Goal: Task Accomplishment & Management: Complete application form

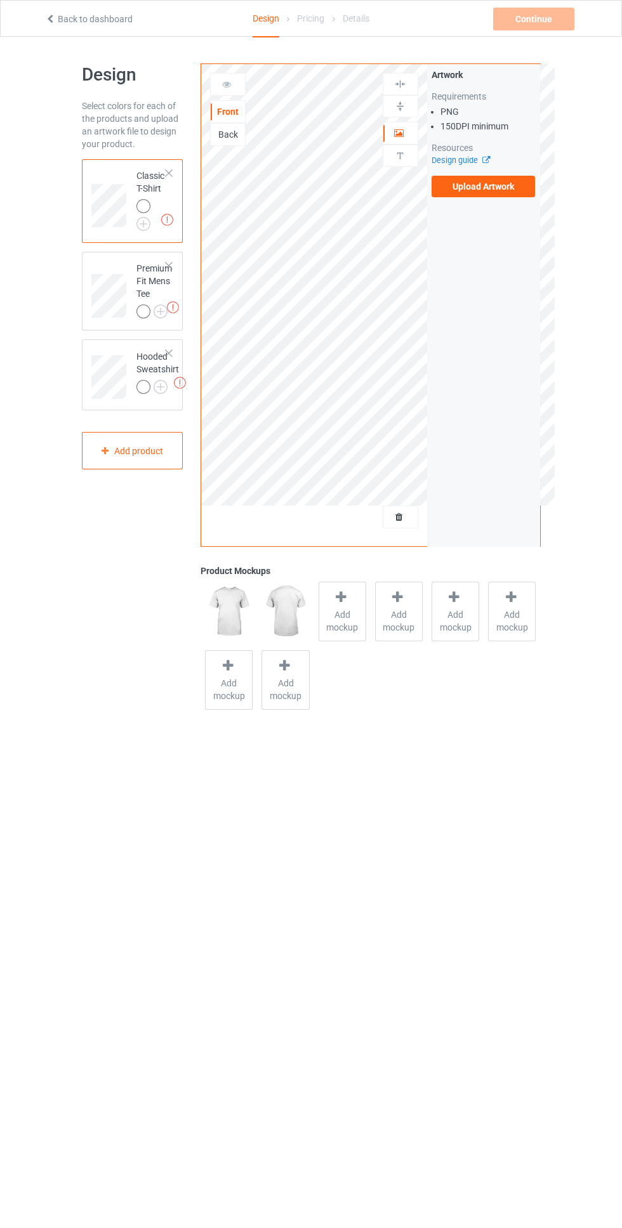
click at [169, 173] on div at bounding box center [168, 173] width 9 height 9
click at [167, 173] on div at bounding box center [168, 173] width 9 height 9
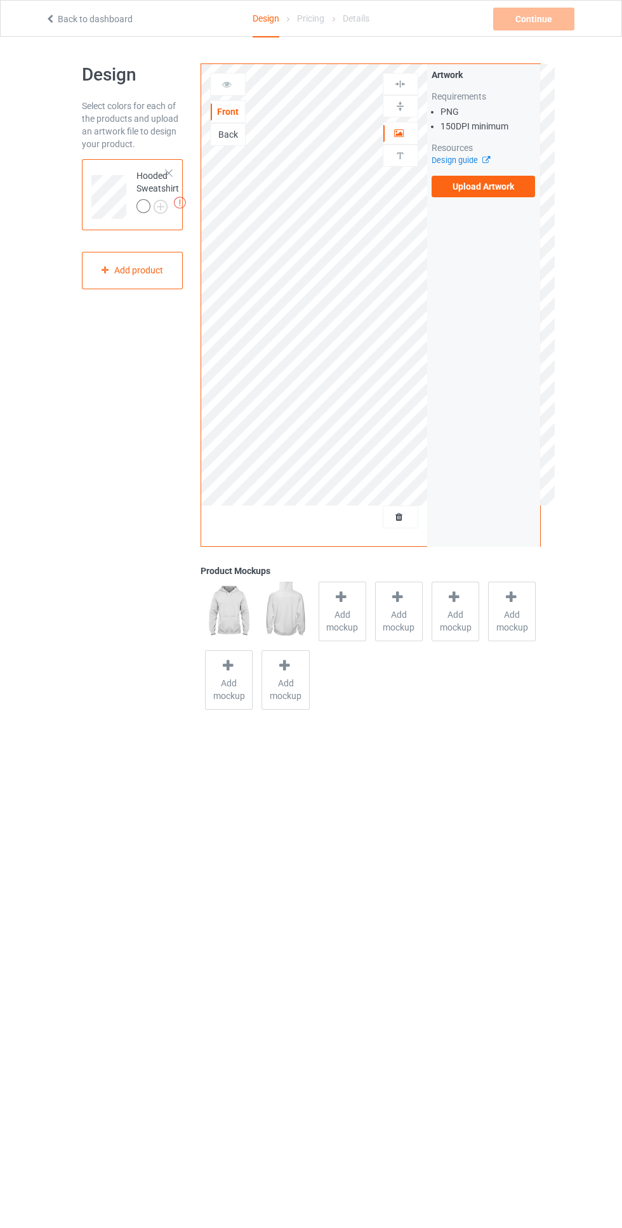
click at [168, 173] on div at bounding box center [168, 173] width 9 height 9
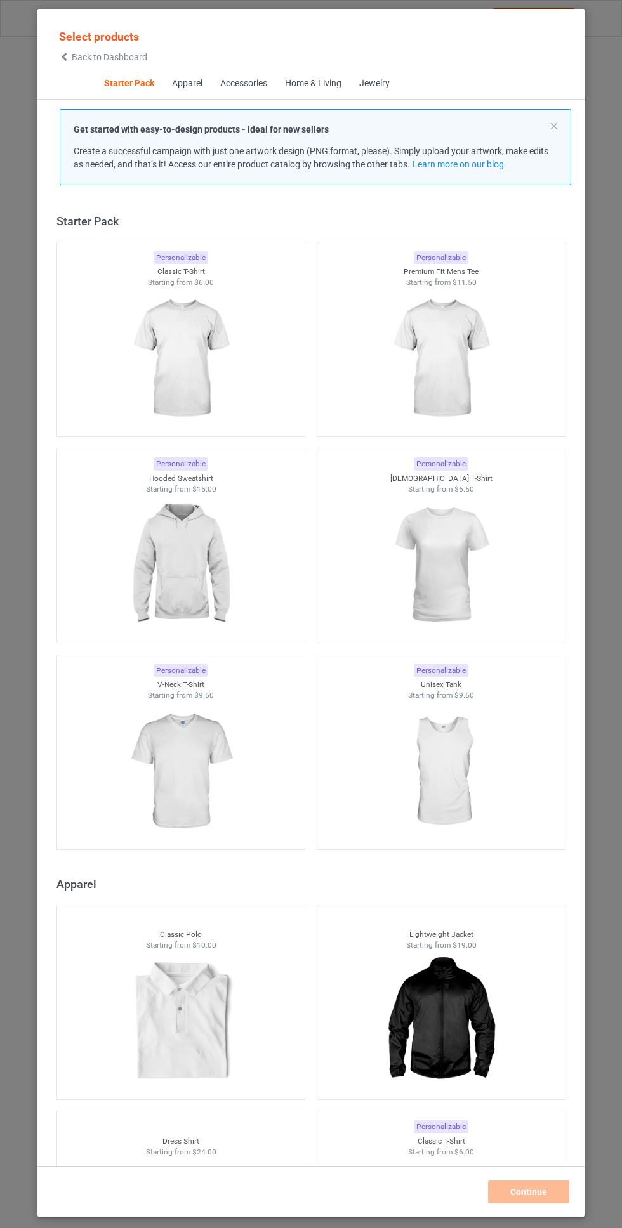
scroll to position [16, 0]
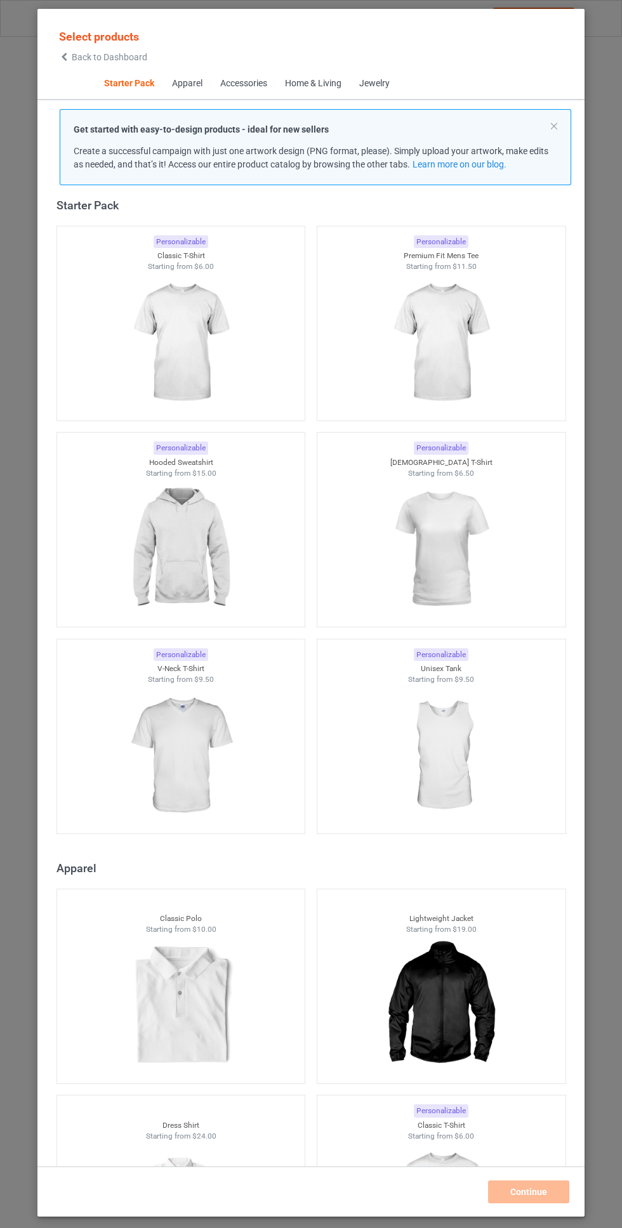
click at [64, 60] on icon at bounding box center [64, 57] width 11 height 9
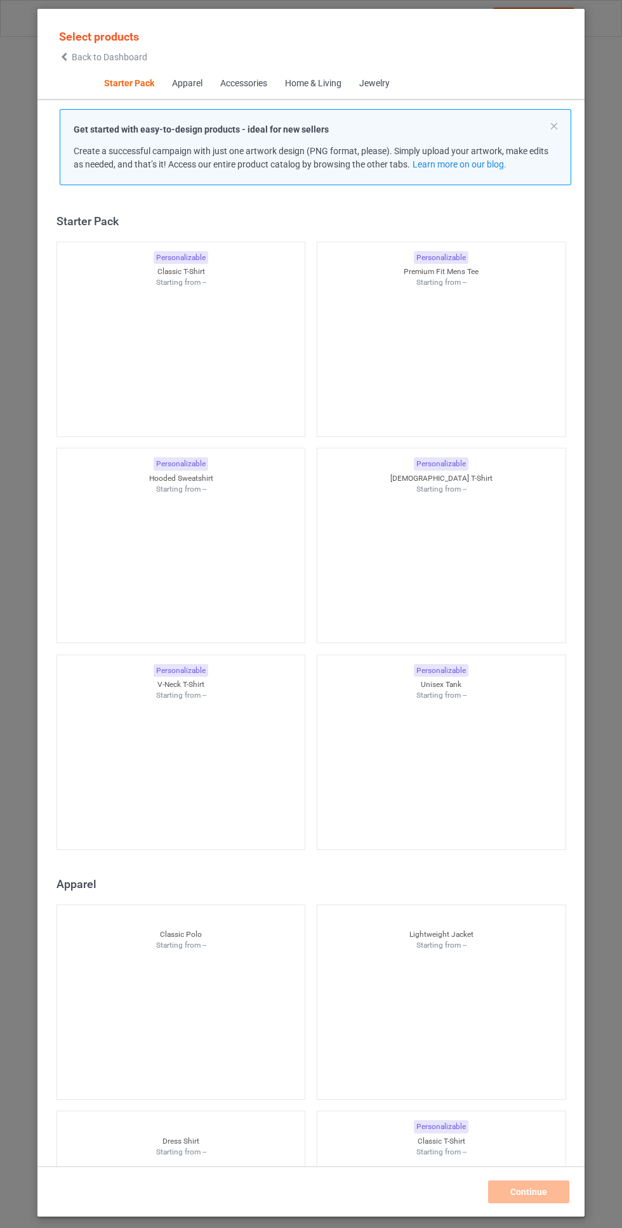
scroll to position [16, 0]
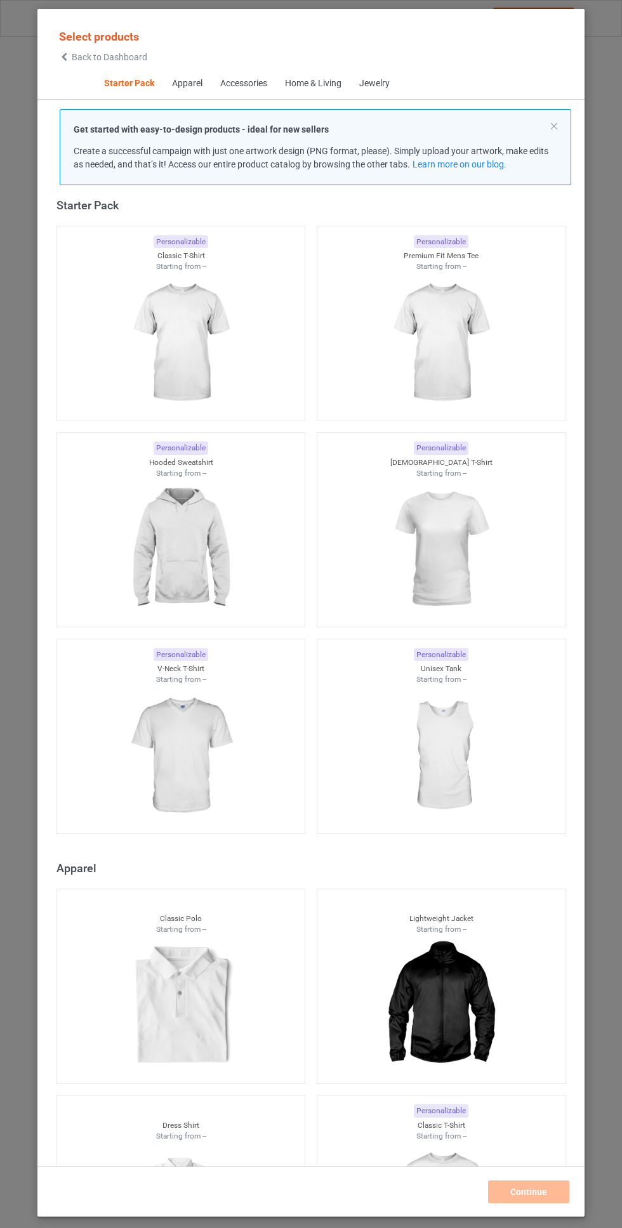
click at [166, 351] on img at bounding box center [181, 343] width 114 height 142
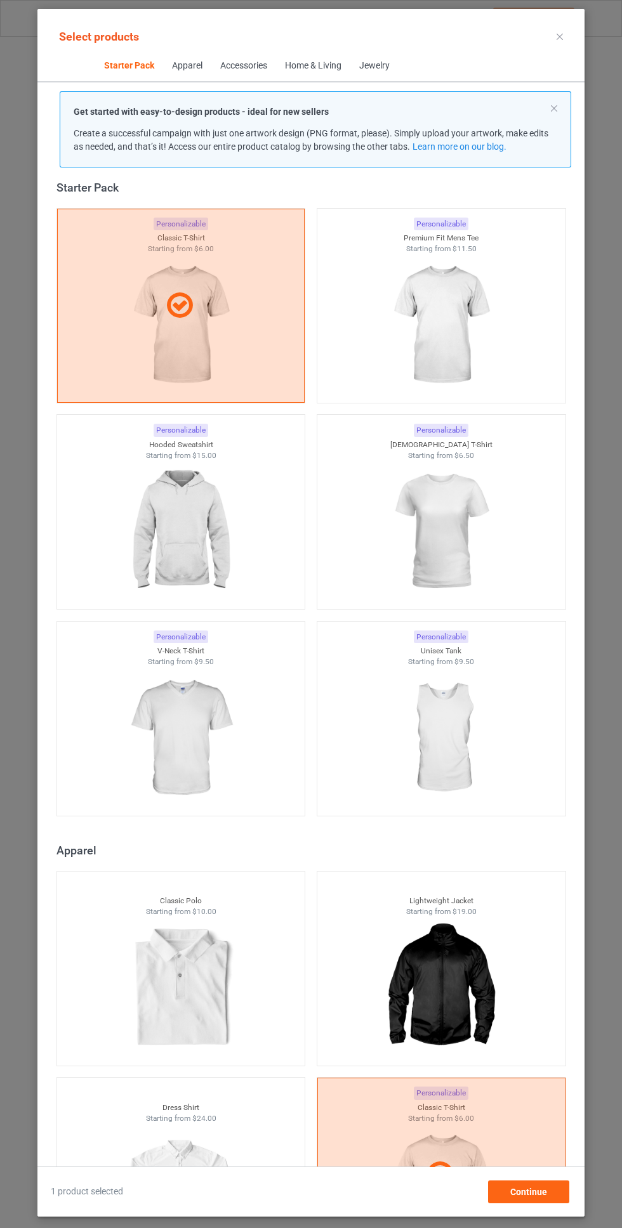
click at [455, 316] on img at bounding box center [441, 325] width 114 height 142
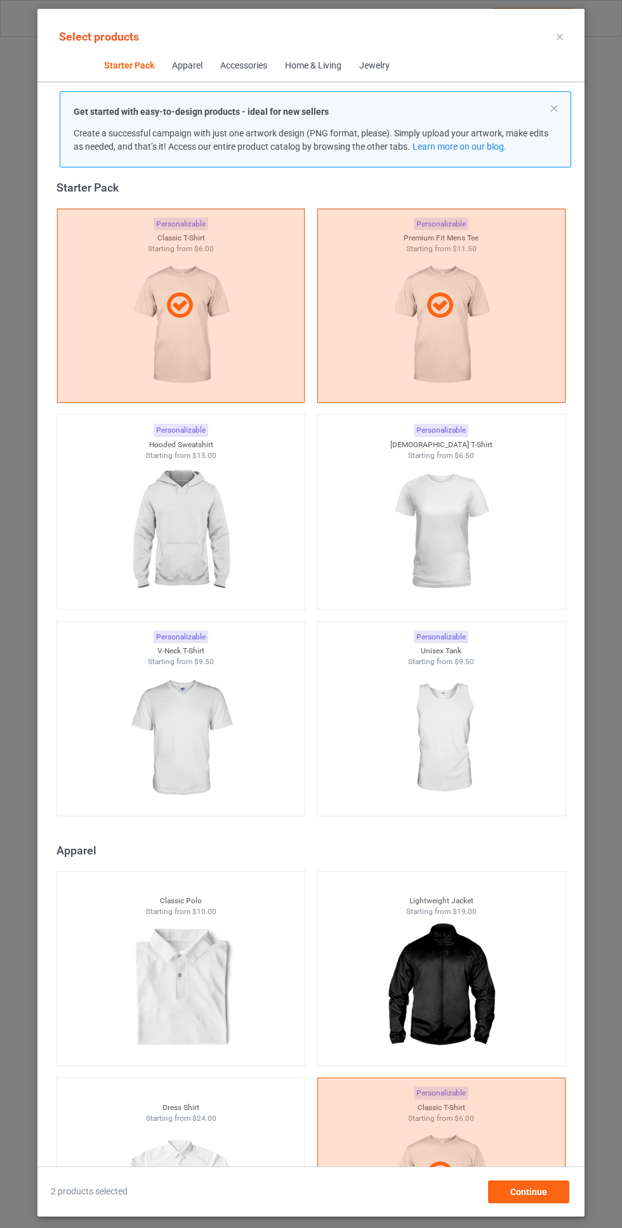
click at [181, 516] on img at bounding box center [181, 532] width 114 height 142
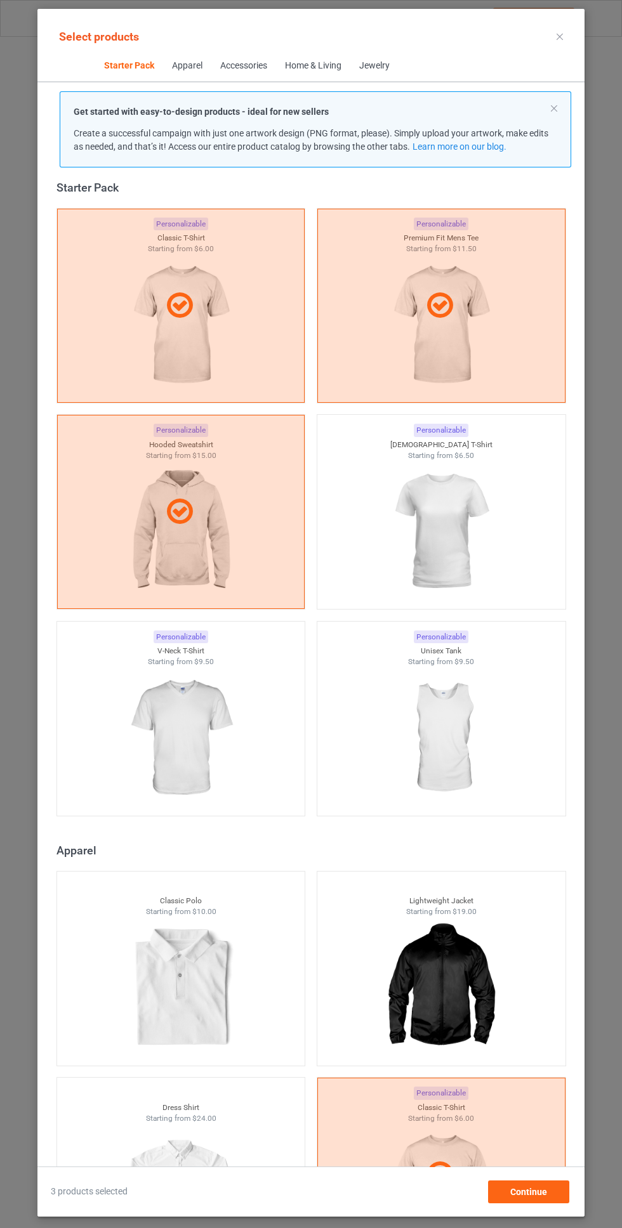
click at [452, 517] on img at bounding box center [441, 532] width 114 height 142
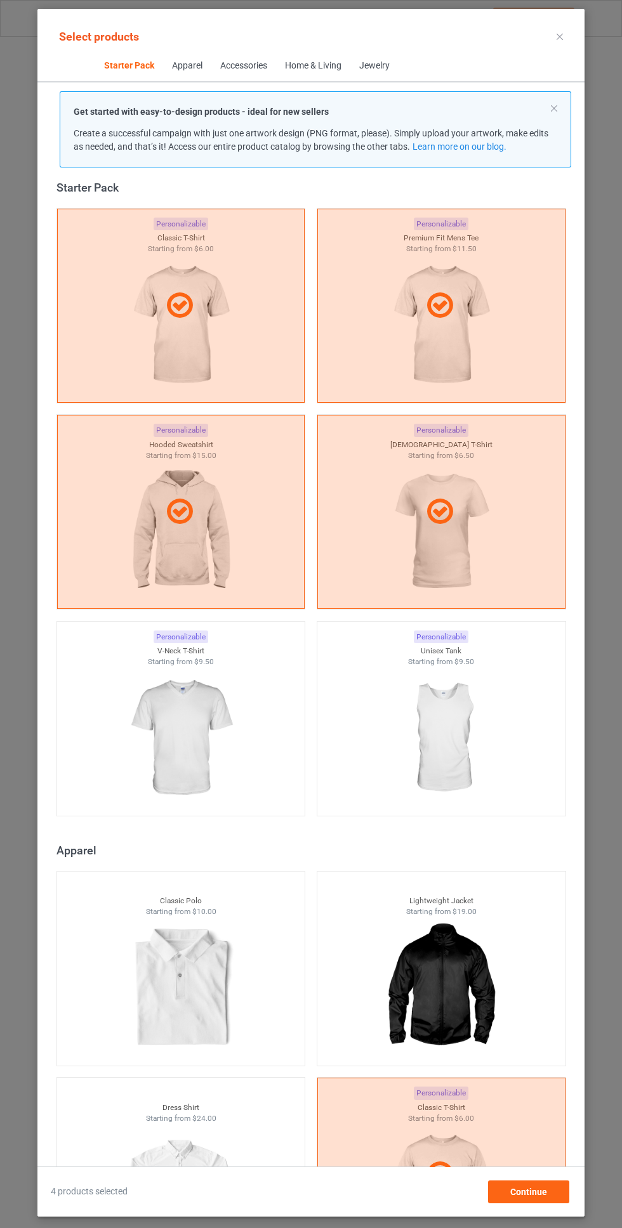
click at [198, 737] on img at bounding box center [181, 738] width 114 height 142
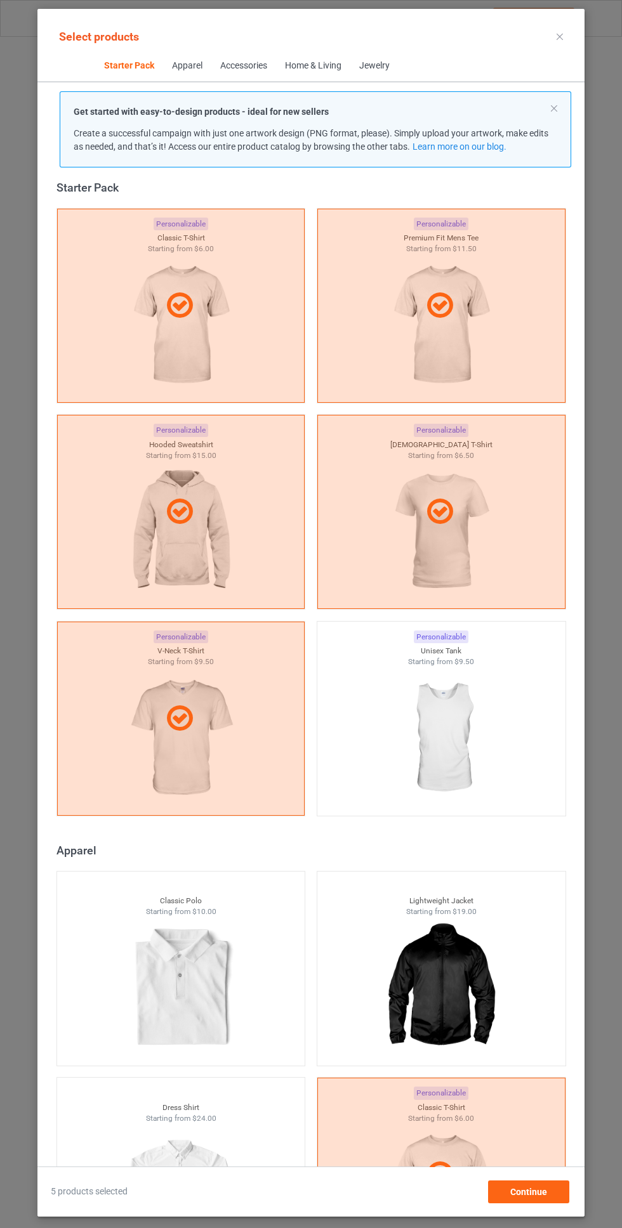
click at [560, 37] on icon at bounding box center [559, 37] width 6 height 6
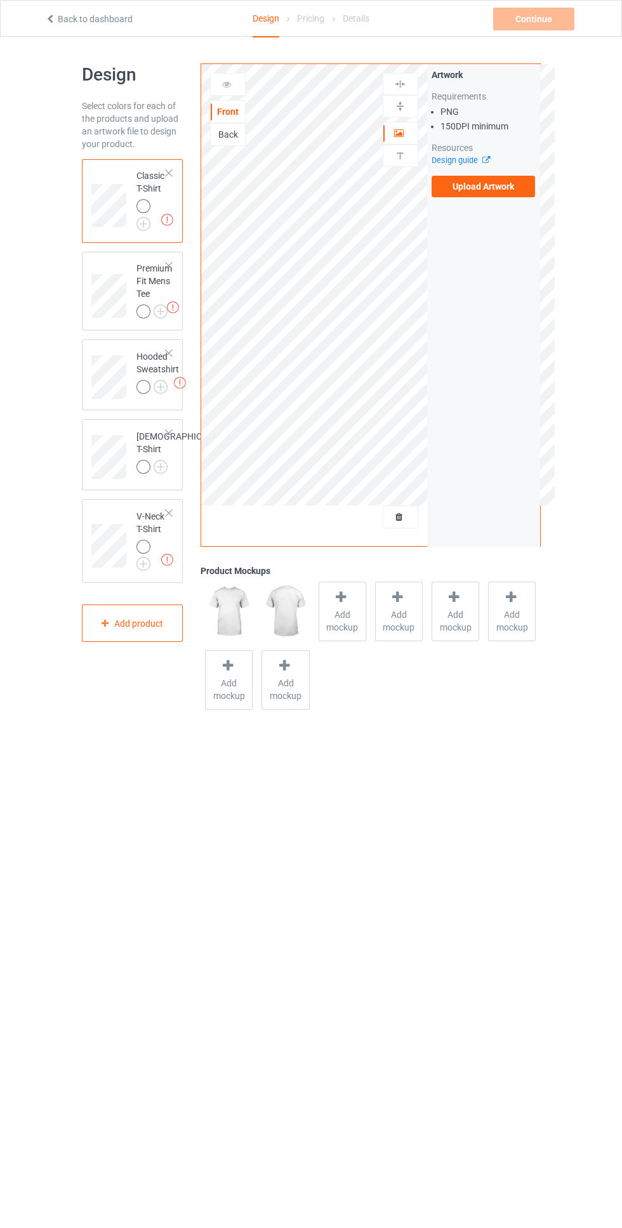
click at [0, 0] on img at bounding box center [0, 0] width 0 height 0
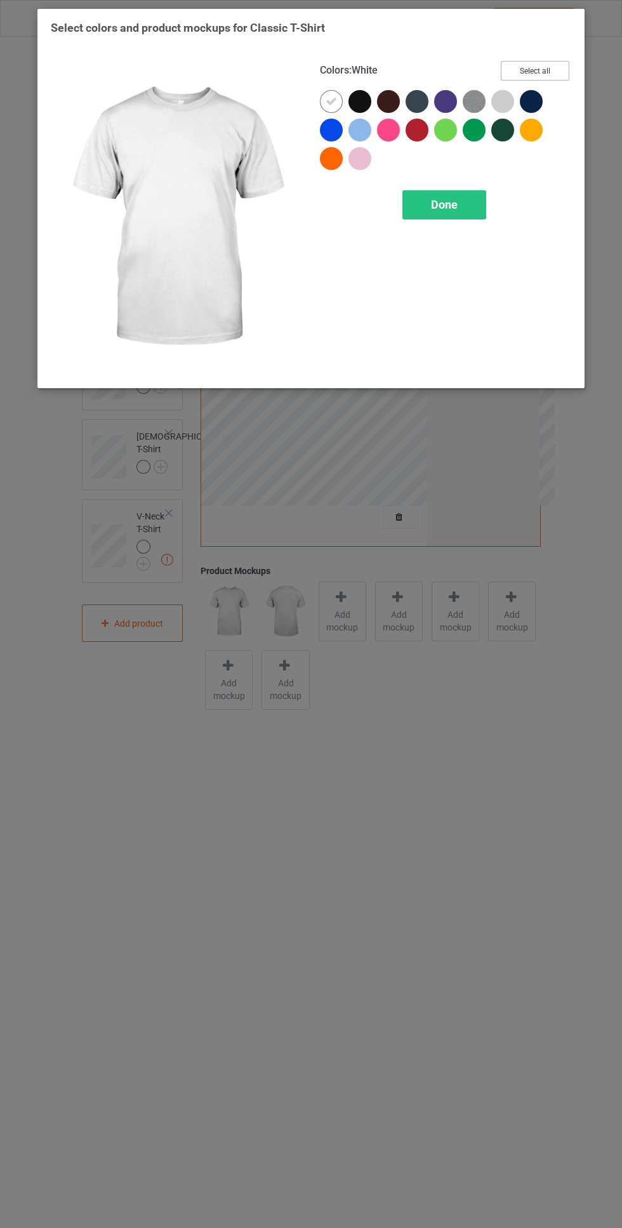
click at [541, 77] on button "Select all" at bounding box center [535, 71] width 69 height 20
click at [470, 196] on div "Done" at bounding box center [444, 204] width 84 height 29
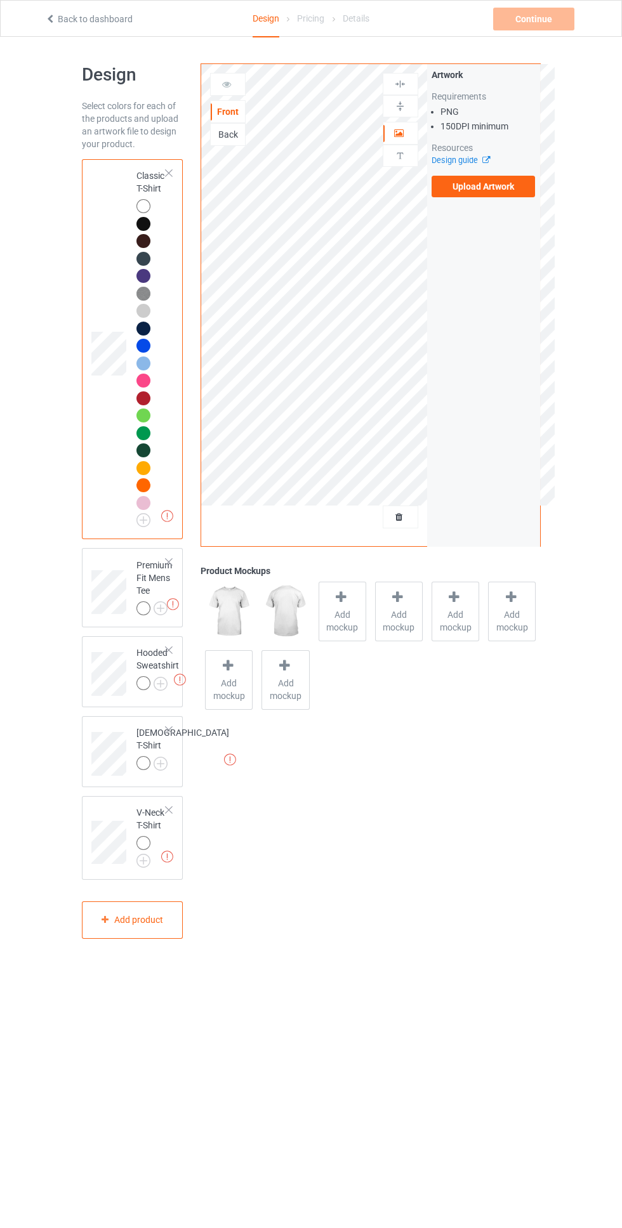
click at [0, 0] on img at bounding box center [0, 0] width 0 height 0
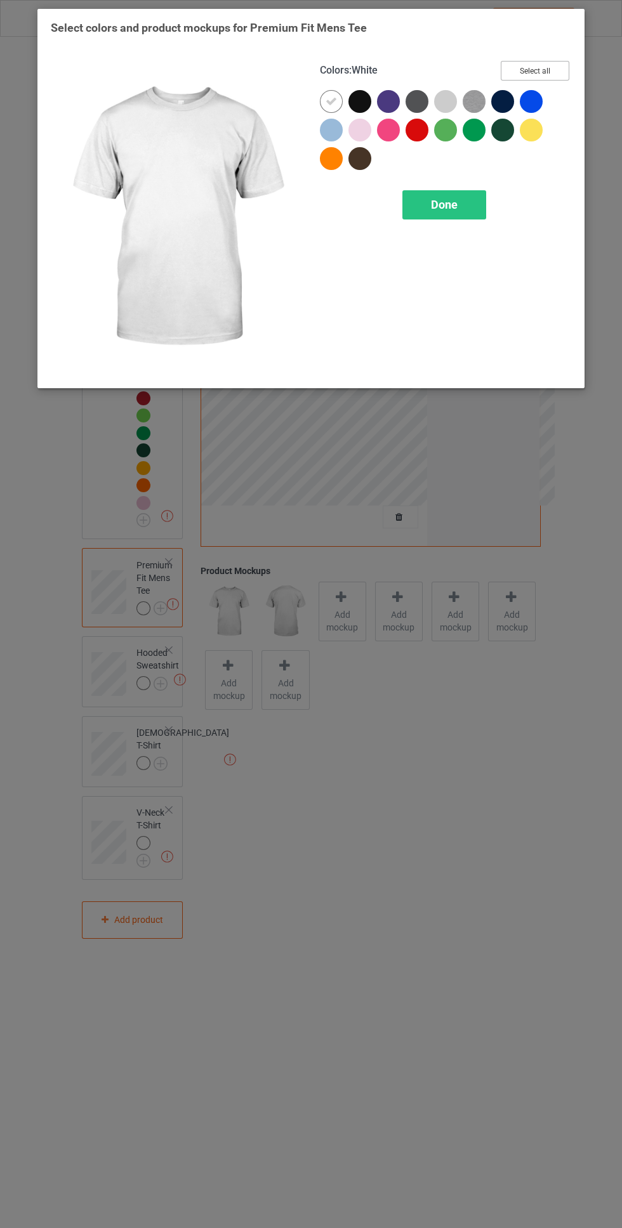
click at [545, 79] on button "Select all" at bounding box center [535, 71] width 69 height 20
click at [467, 218] on div "Done" at bounding box center [444, 204] width 84 height 29
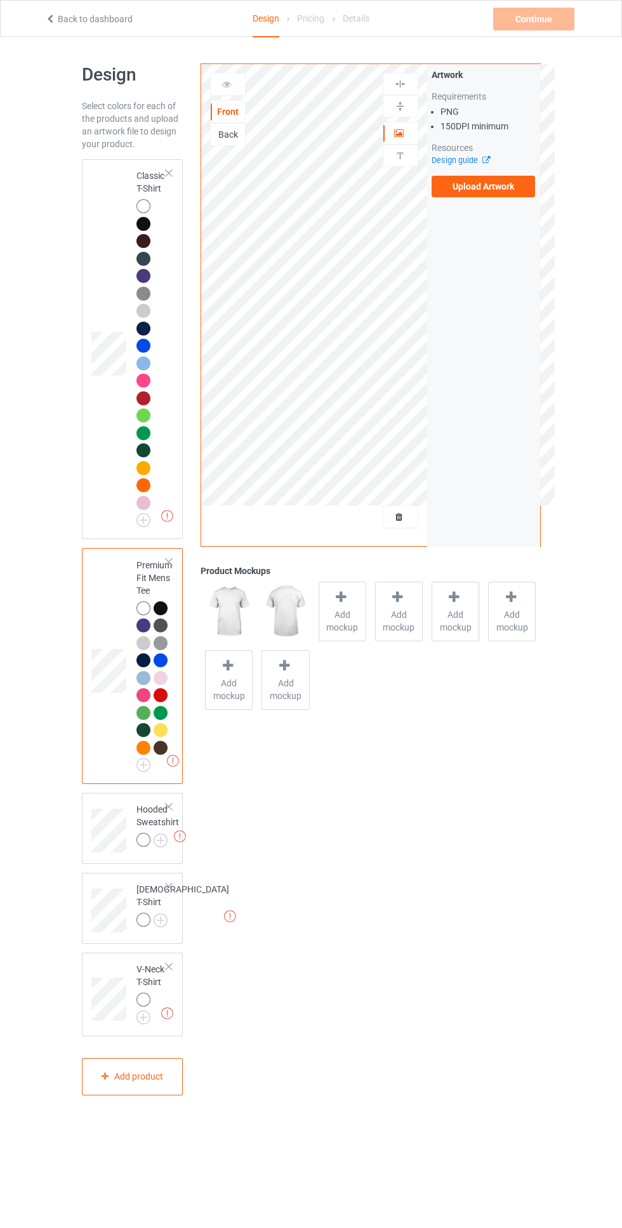
click at [0, 0] on img at bounding box center [0, 0] width 0 height 0
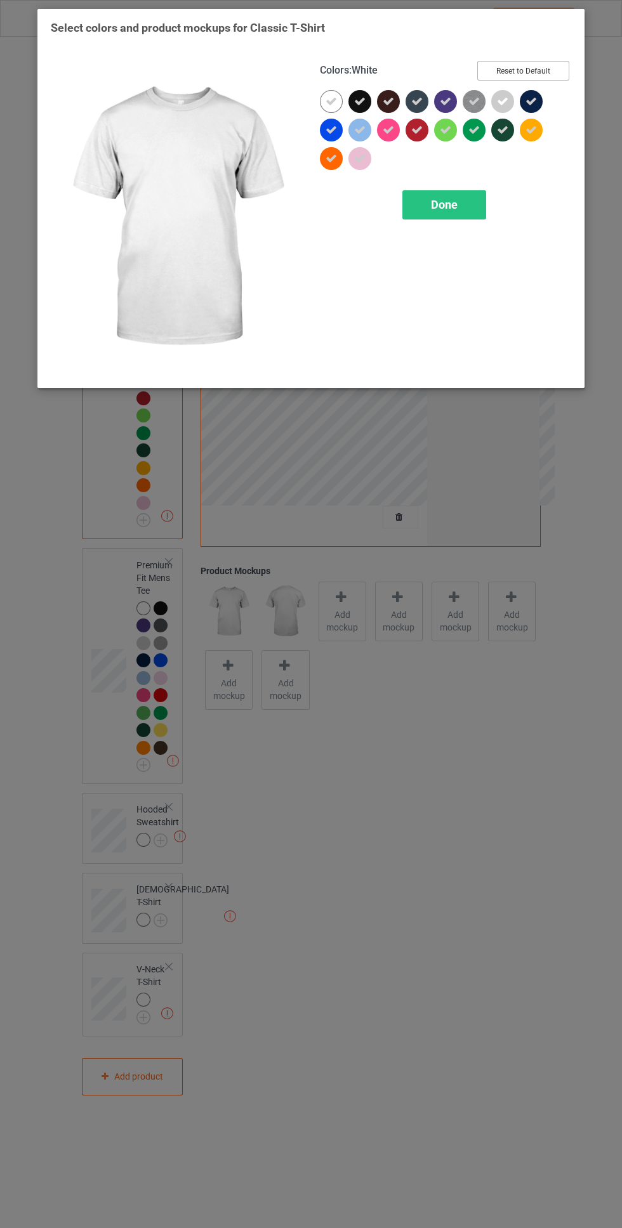
click at [551, 78] on button "Reset to Default" at bounding box center [523, 71] width 92 height 20
click at [535, 79] on button "Select all" at bounding box center [535, 71] width 69 height 20
click at [331, 101] on icon at bounding box center [330, 101] width 11 height 11
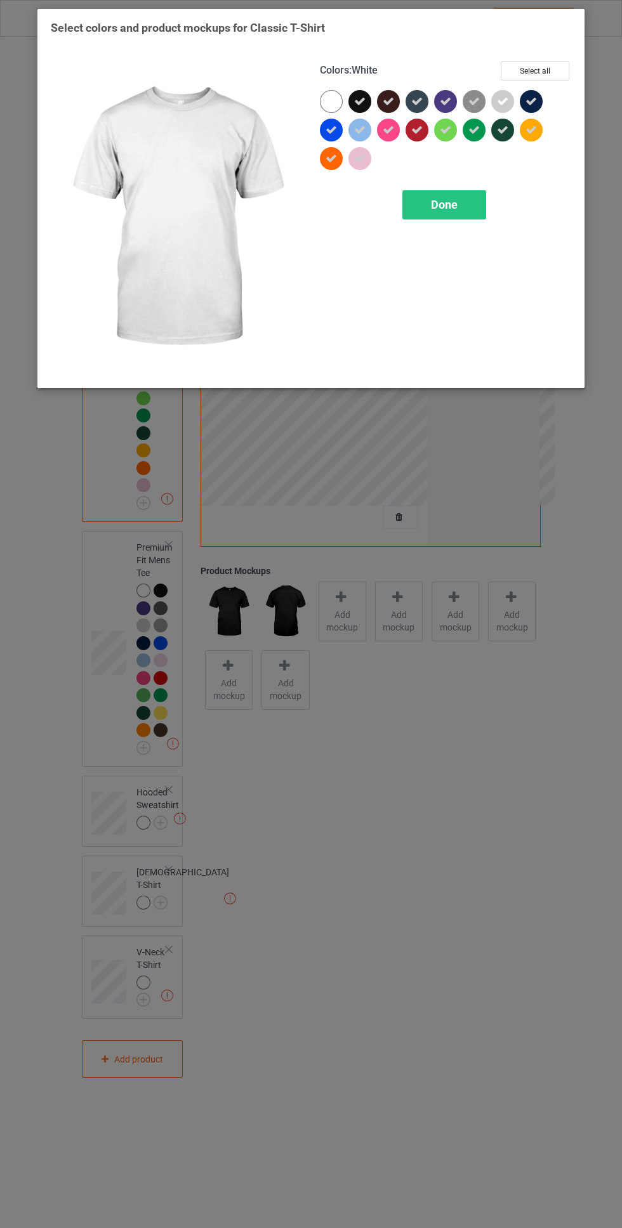
click at [442, 204] on span "Done" at bounding box center [444, 204] width 27 height 13
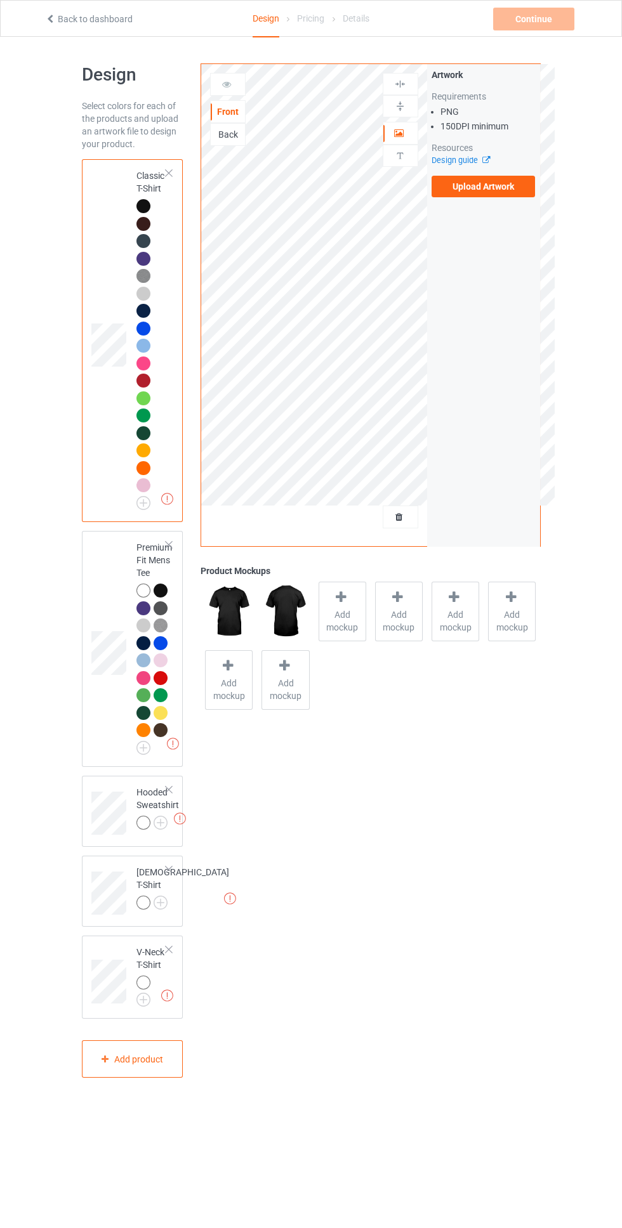
click at [0, 0] on img at bounding box center [0, 0] width 0 height 0
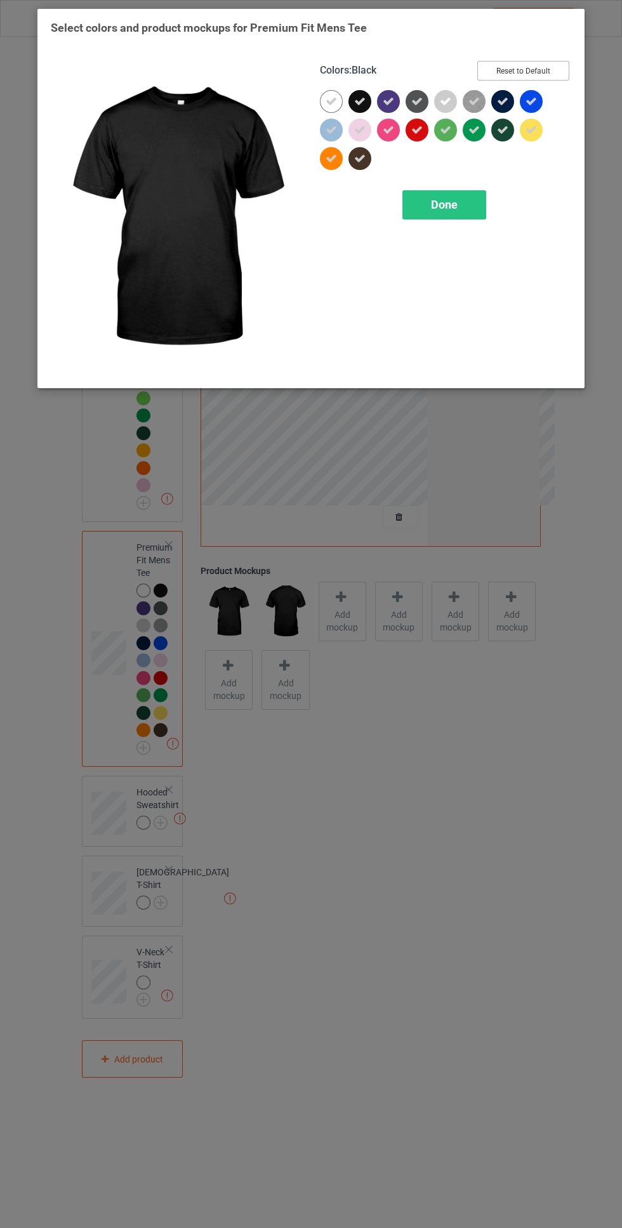
click at [544, 65] on button "Reset to Default" at bounding box center [523, 71] width 92 height 20
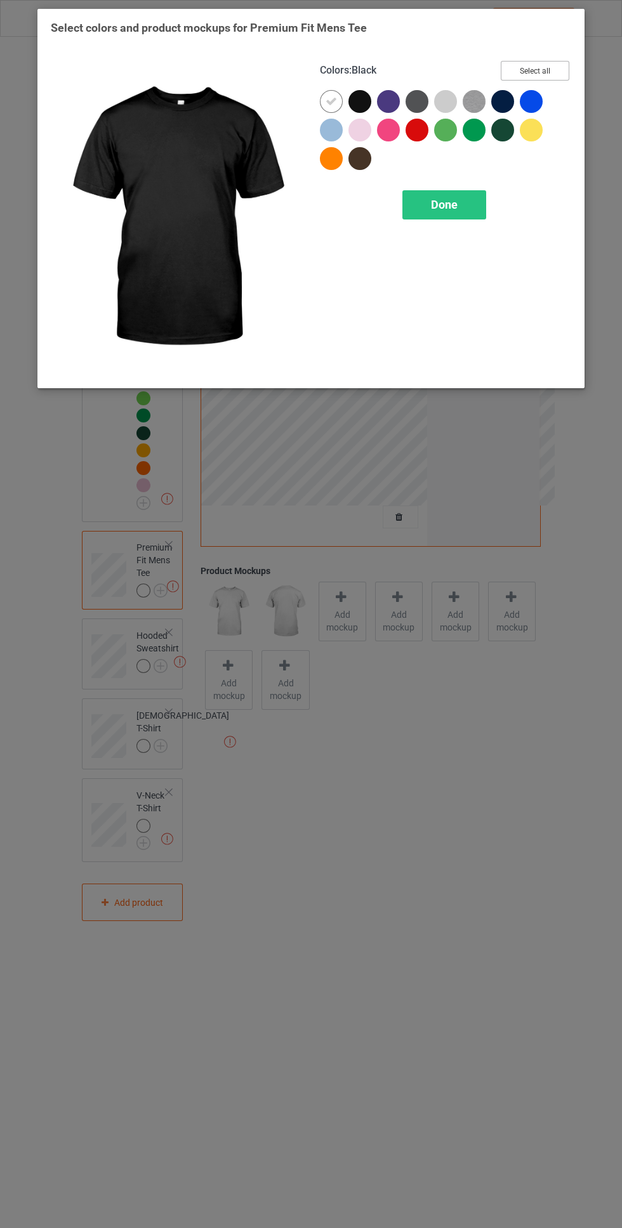
click at [525, 73] on button "Select all" at bounding box center [535, 71] width 69 height 20
click at [329, 103] on icon at bounding box center [330, 101] width 11 height 11
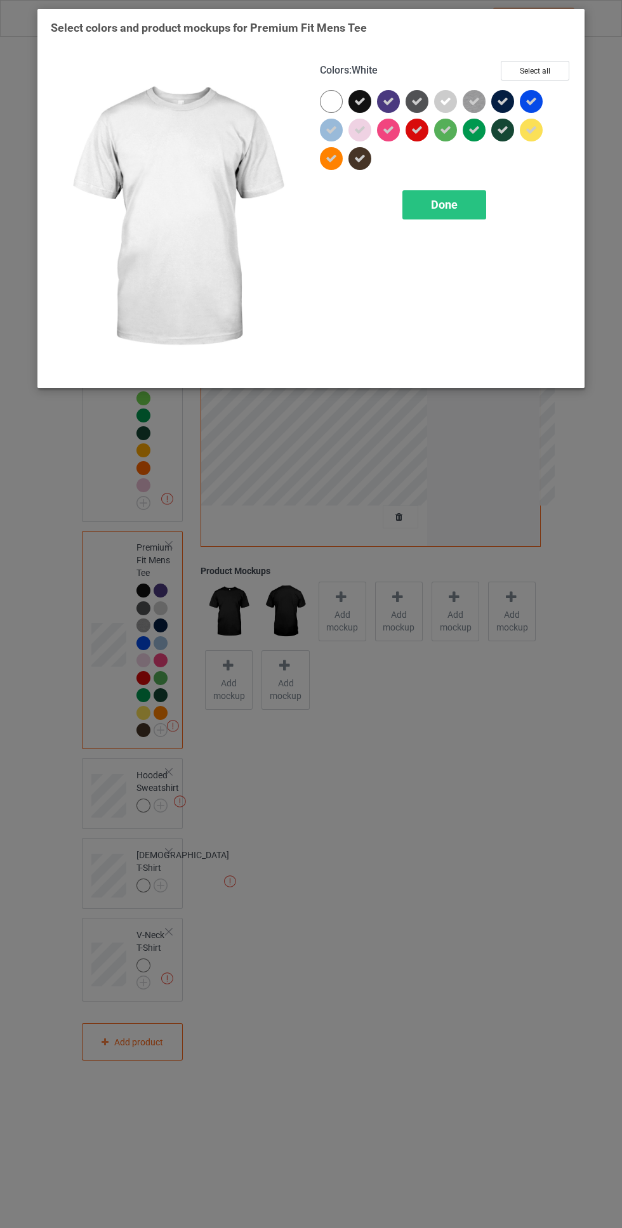
click at [433, 210] on span "Done" at bounding box center [444, 204] width 27 height 13
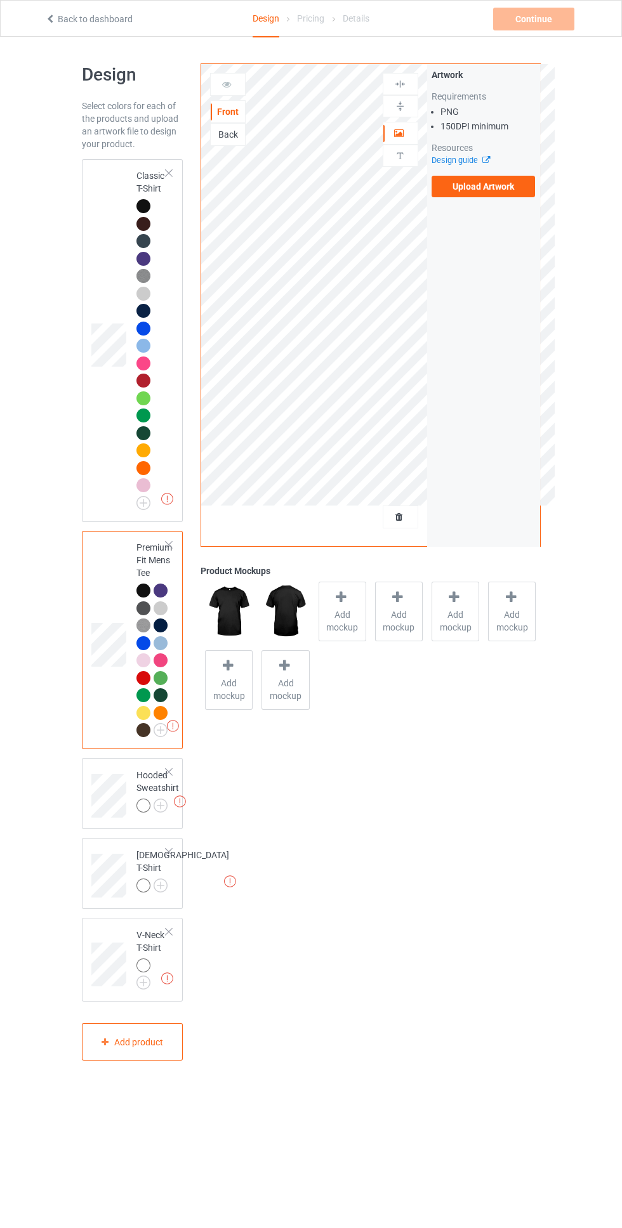
click at [0, 0] on img at bounding box center [0, 0] width 0 height 0
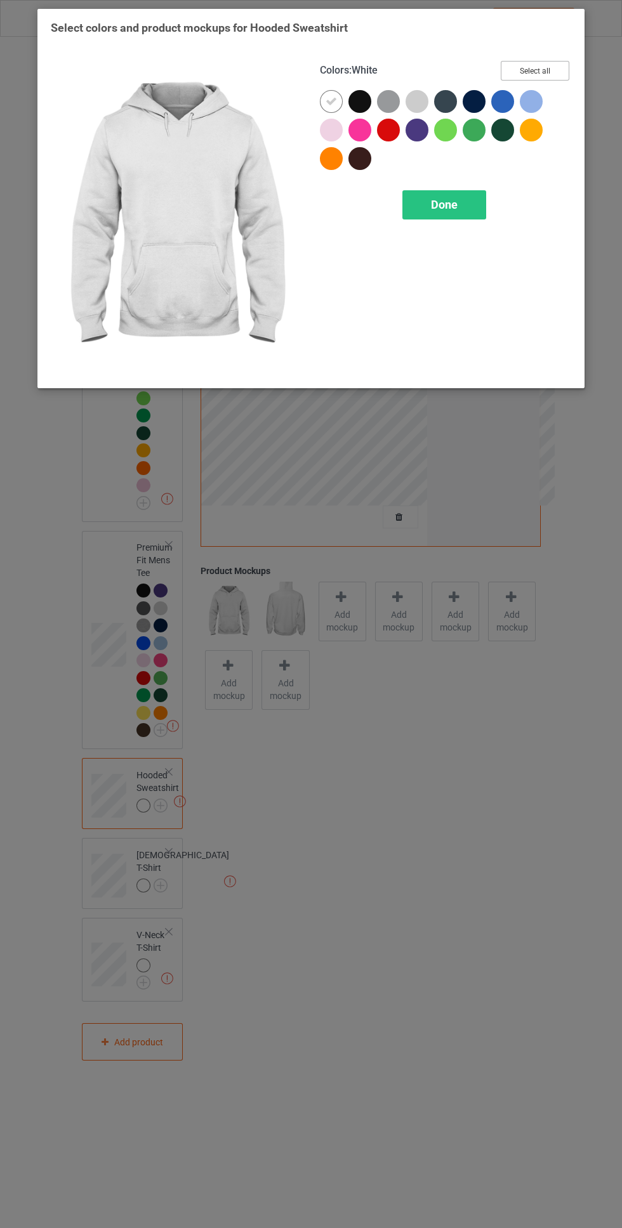
click at [559, 68] on button "Select all" at bounding box center [535, 71] width 69 height 20
click at [331, 101] on icon at bounding box center [330, 101] width 11 height 11
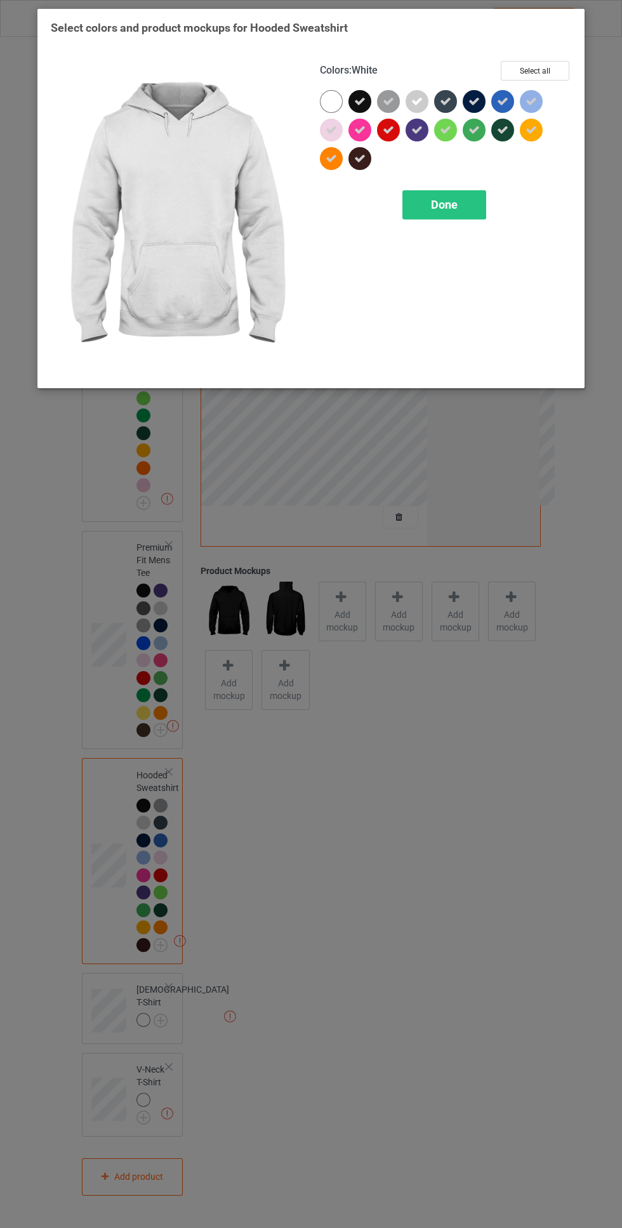
click at [444, 202] on span "Done" at bounding box center [444, 204] width 27 height 13
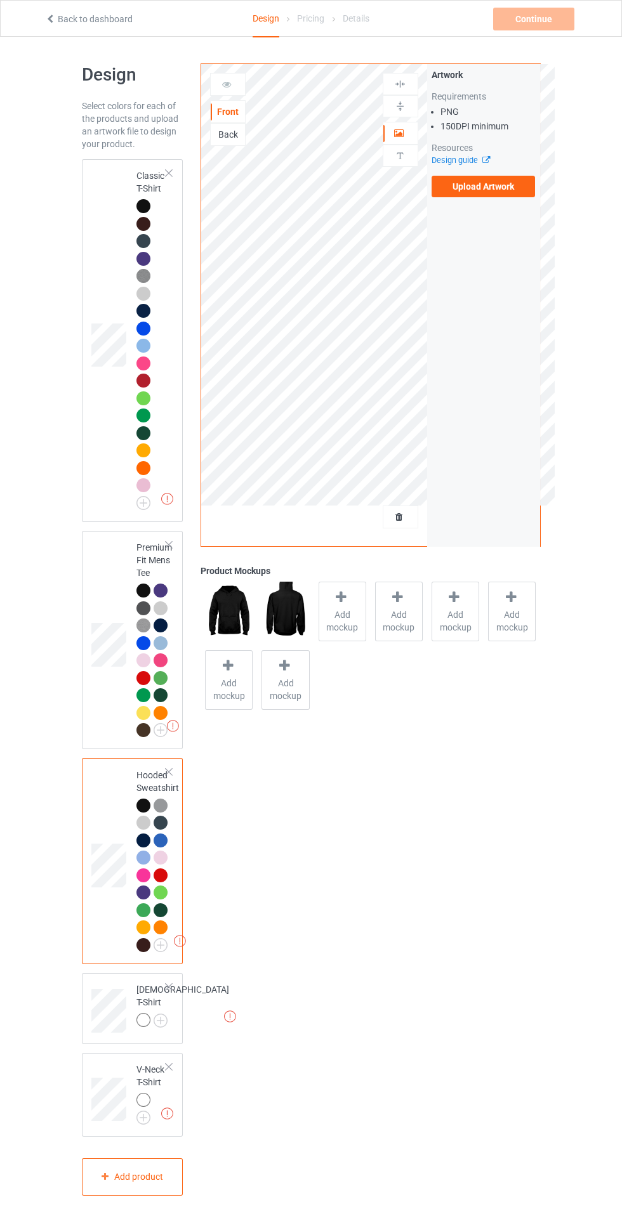
click at [0, 0] on img at bounding box center [0, 0] width 0 height 0
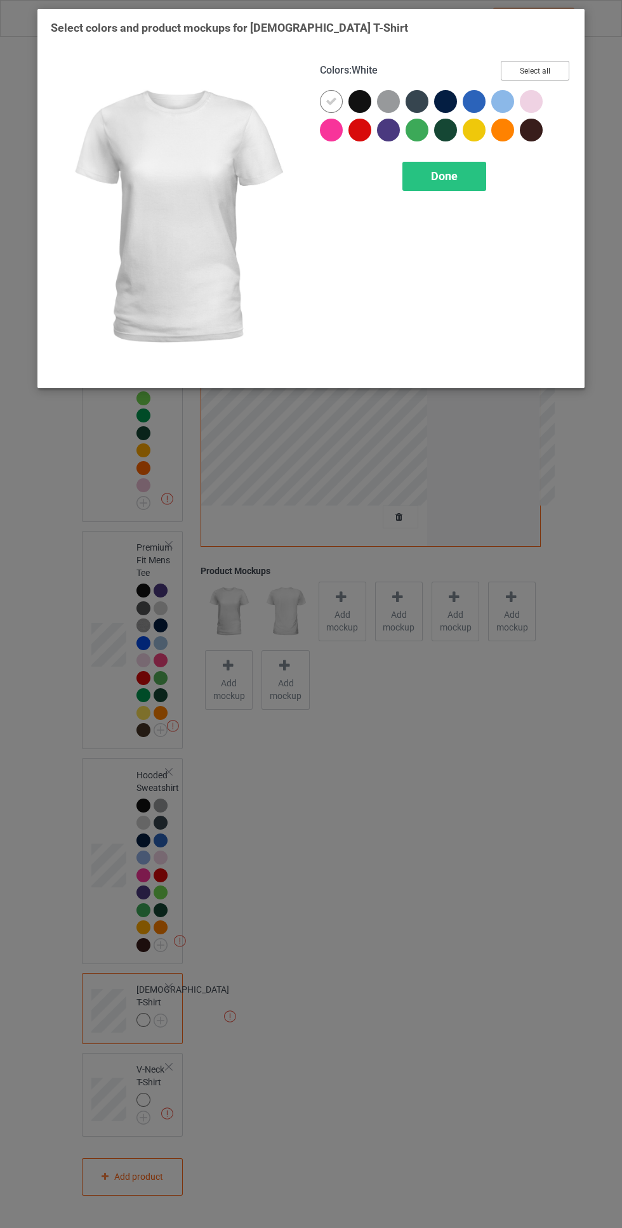
click at [561, 65] on button "Select all" at bounding box center [535, 71] width 69 height 20
click at [331, 101] on icon at bounding box center [330, 101] width 11 height 11
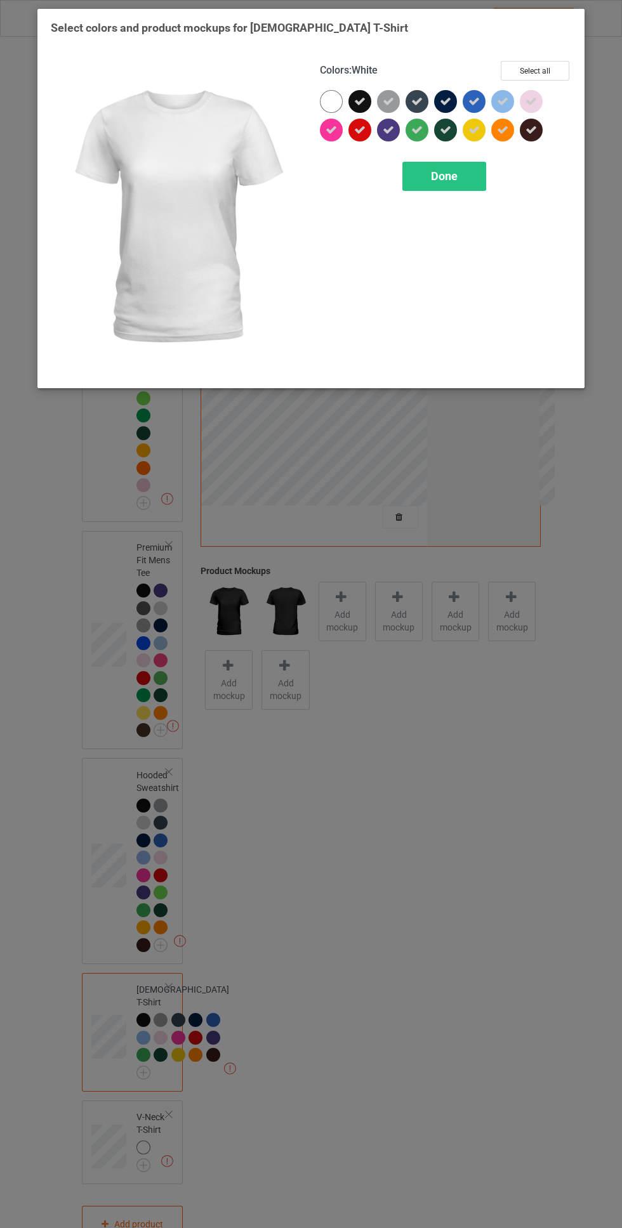
click at [445, 176] on span "Done" at bounding box center [444, 175] width 27 height 13
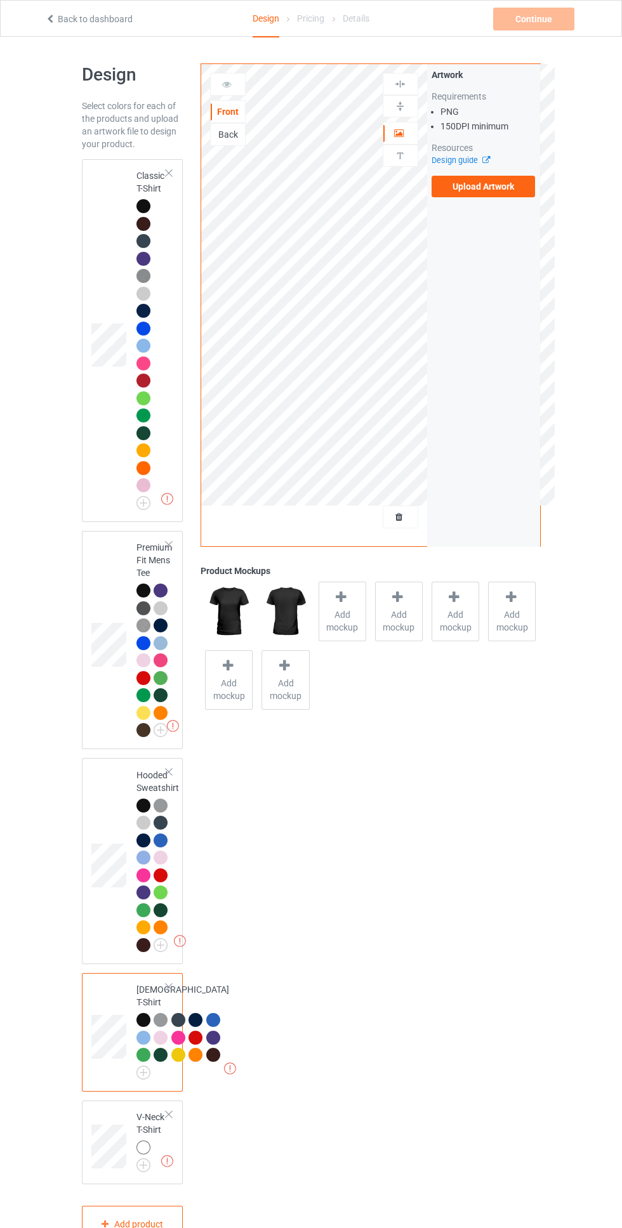
scroll to position [156, 0]
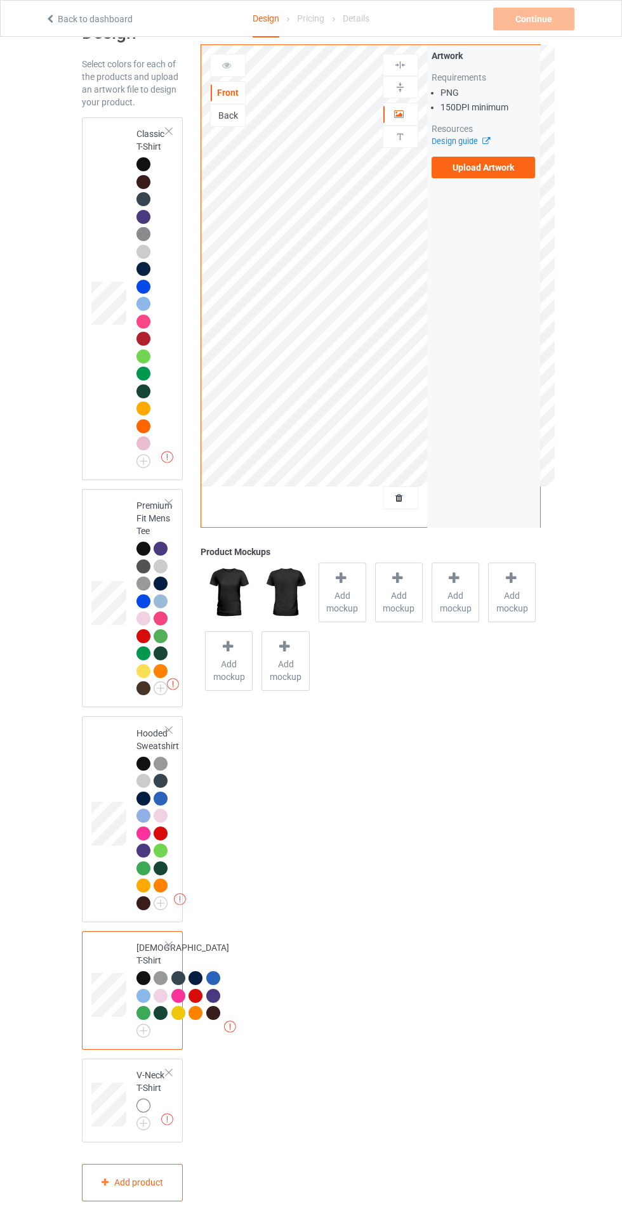
click at [0, 0] on img at bounding box center [0, 0] width 0 height 0
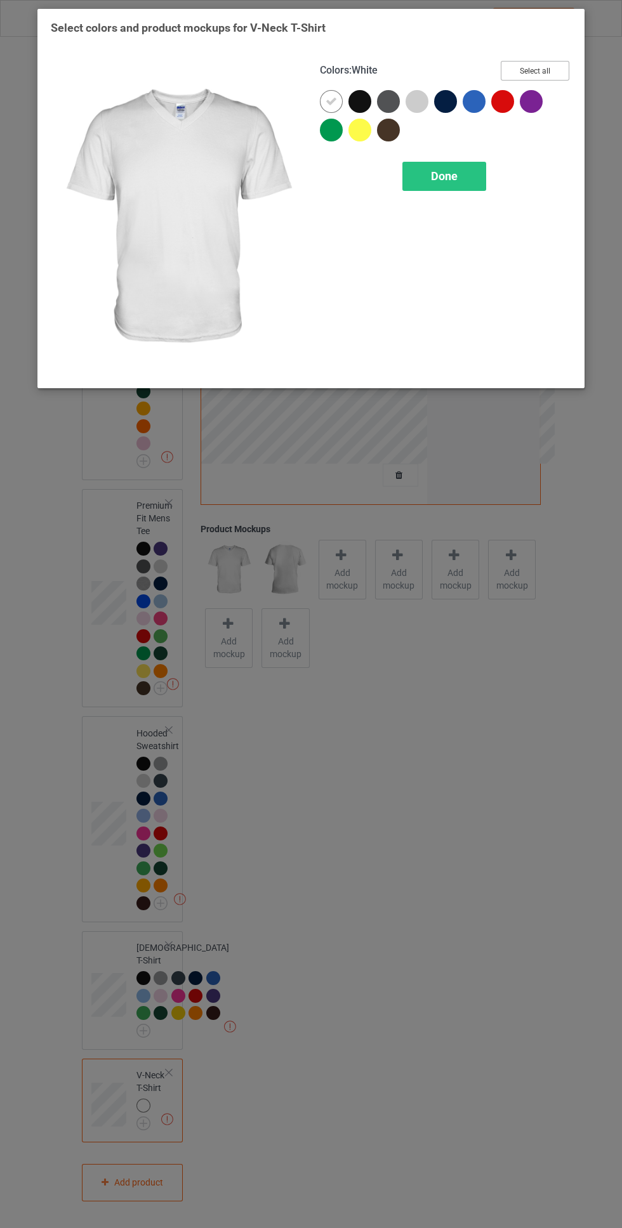
click at [535, 70] on button "Select all" at bounding box center [535, 71] width 69 height 20
click at [331, 101] on icon at bounding box center [330, 101] width 11 height 11
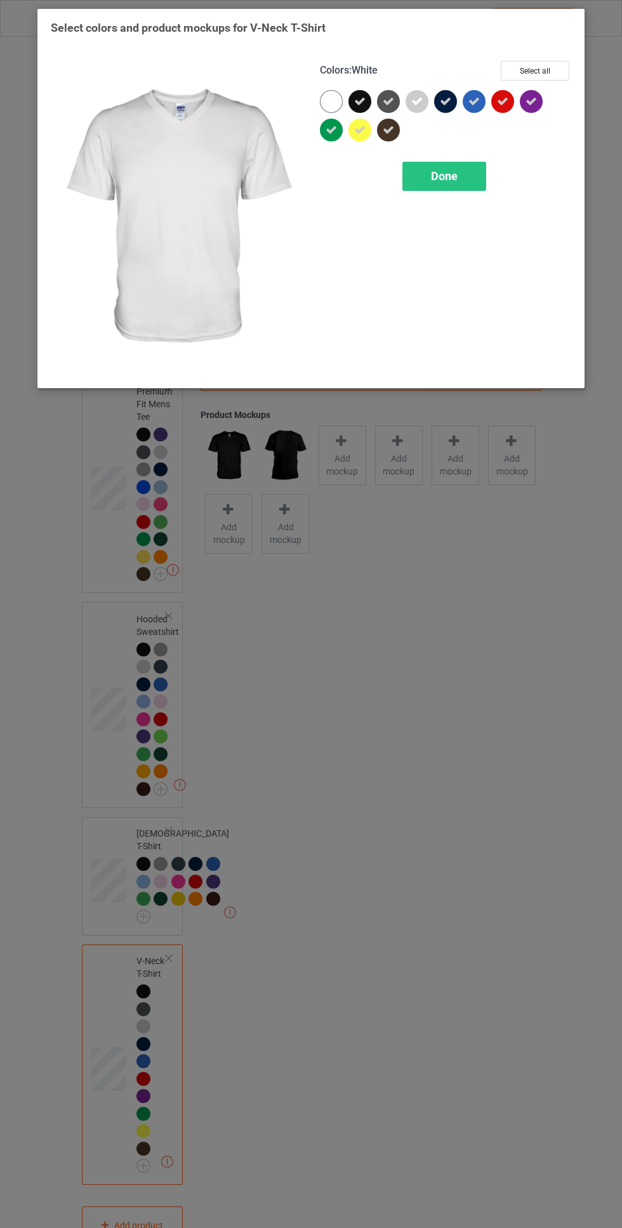
click at [435, 174] on span "Done" at bounding box center [444, 175] width 27 height 13
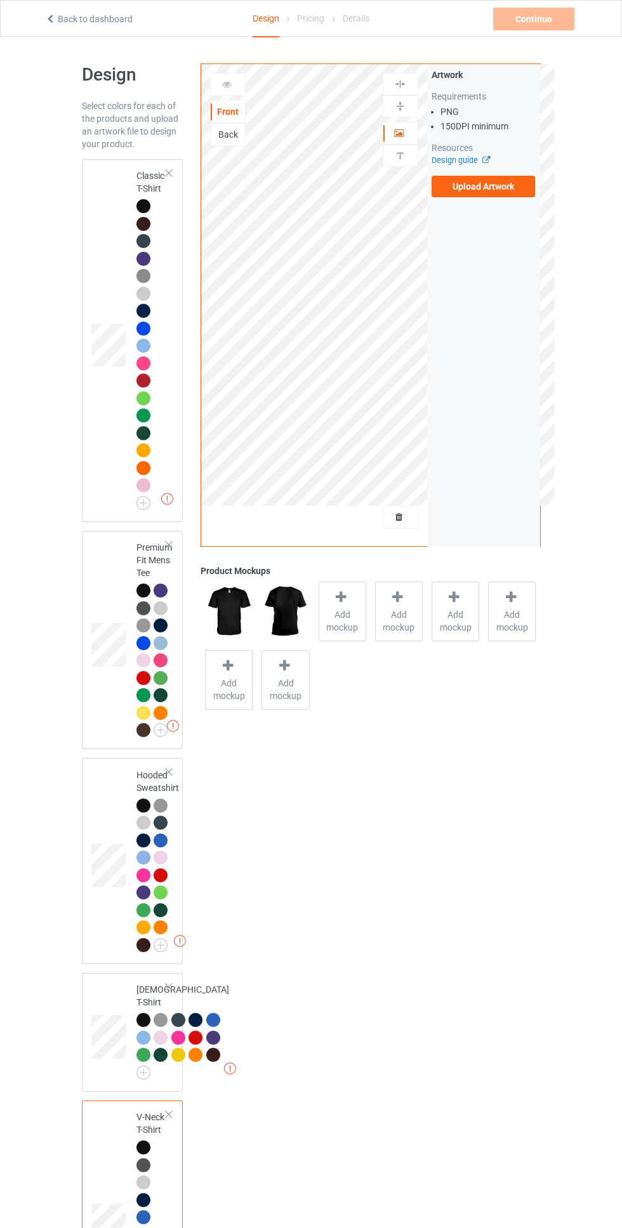
click at [147, 809] on div at bounding box center [143, 806] width 14 height 14
click at [501, 195] on label "Upload Artwork" at bounding box center [483, 187] width 104 height 22
click at [0, 0] on input "Upload Artwork" at bounding box center [0, 0] width 0 height 0
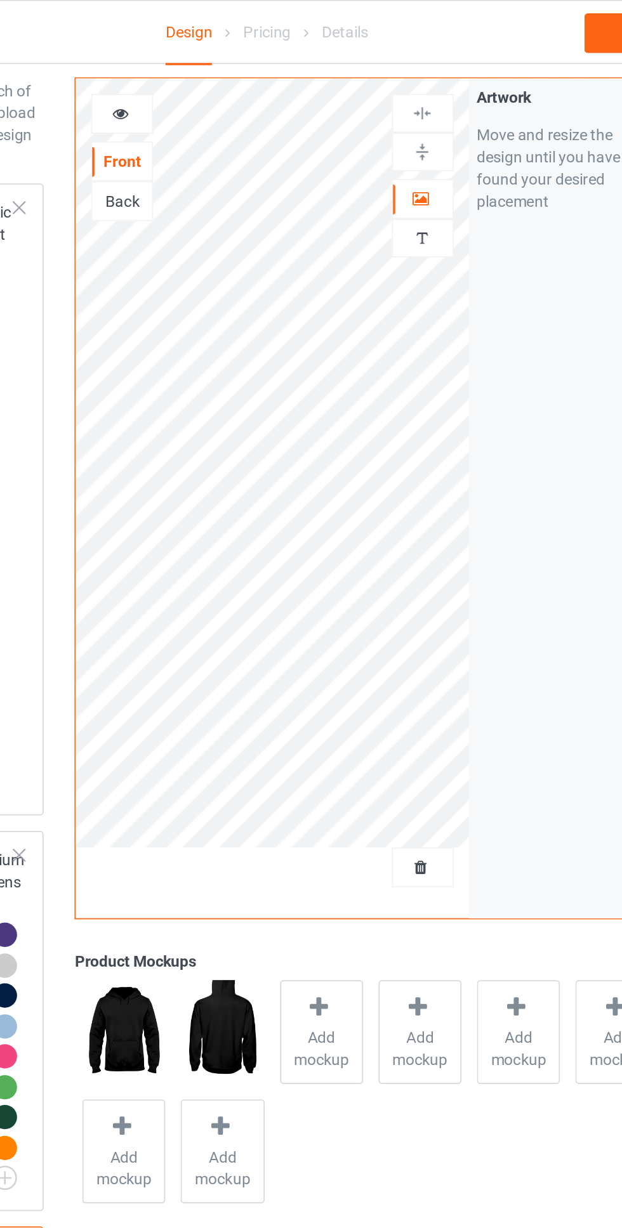
scroll to position [54, 0]
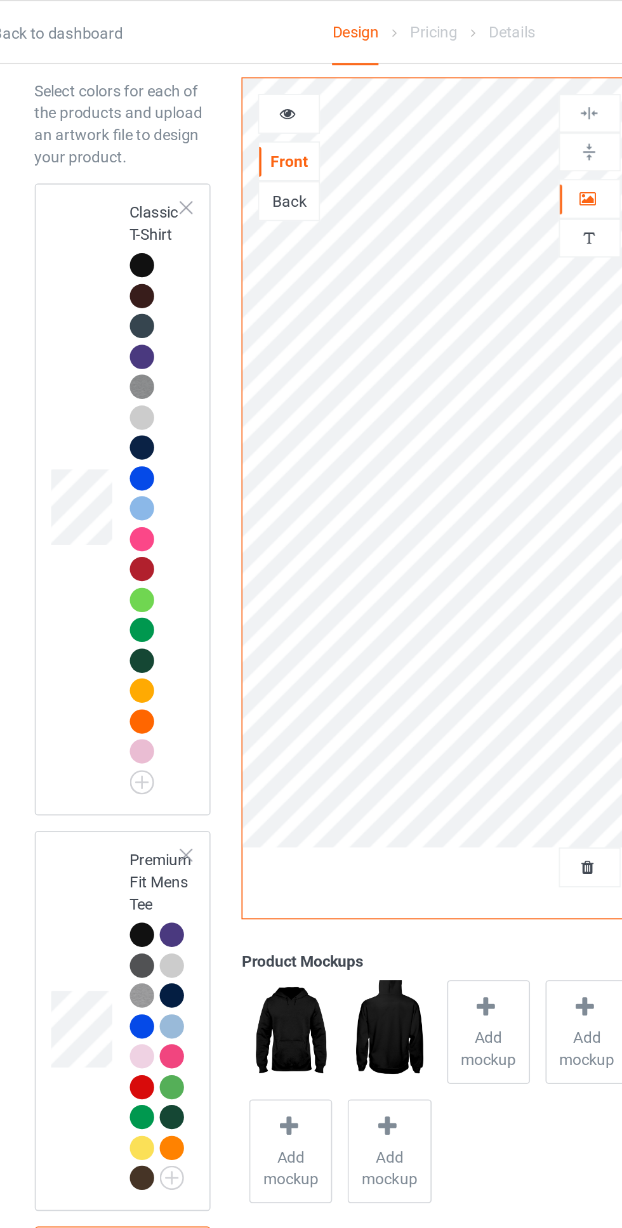
click at [144, 152] on div at bounding box center [143, 152] width 14 height 14
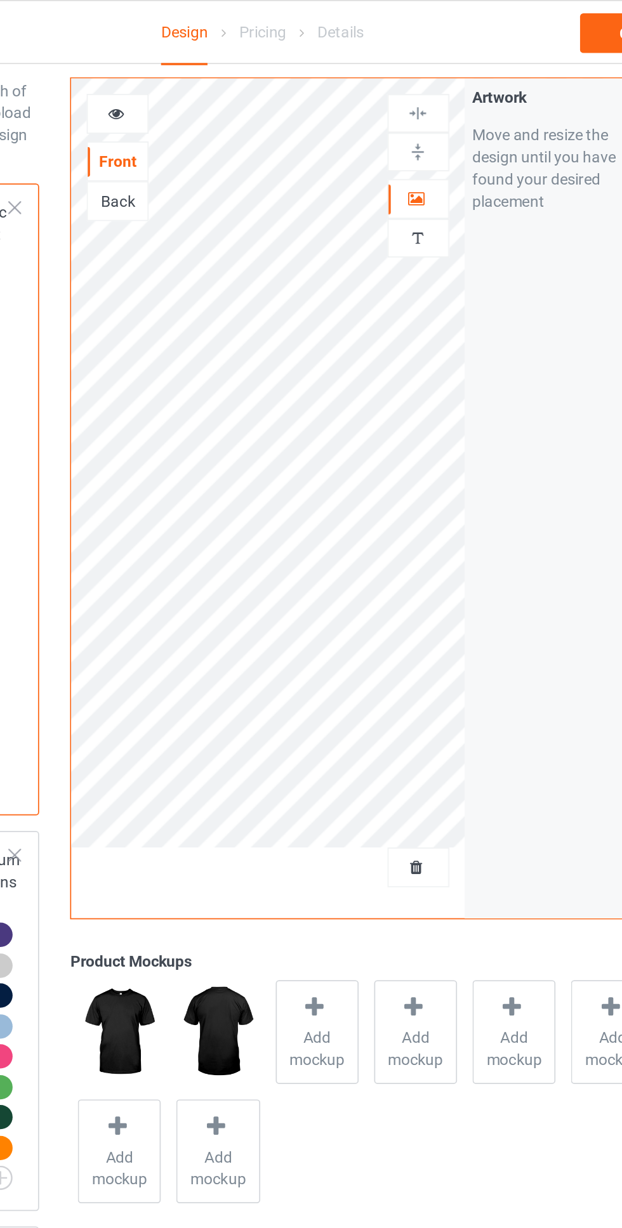
click at [396, 115] on icon at bounding box center [399, 112] width 11 height 9
click at [400, 65] on img at bounding box center [400, 65] width 12 height 12
click at [396, 91] on img at bounding box center [400, 87] width 12 height 12
click at [344, 611] on span "Add mockup" at bounding box center [342, 601] width 46 height 25
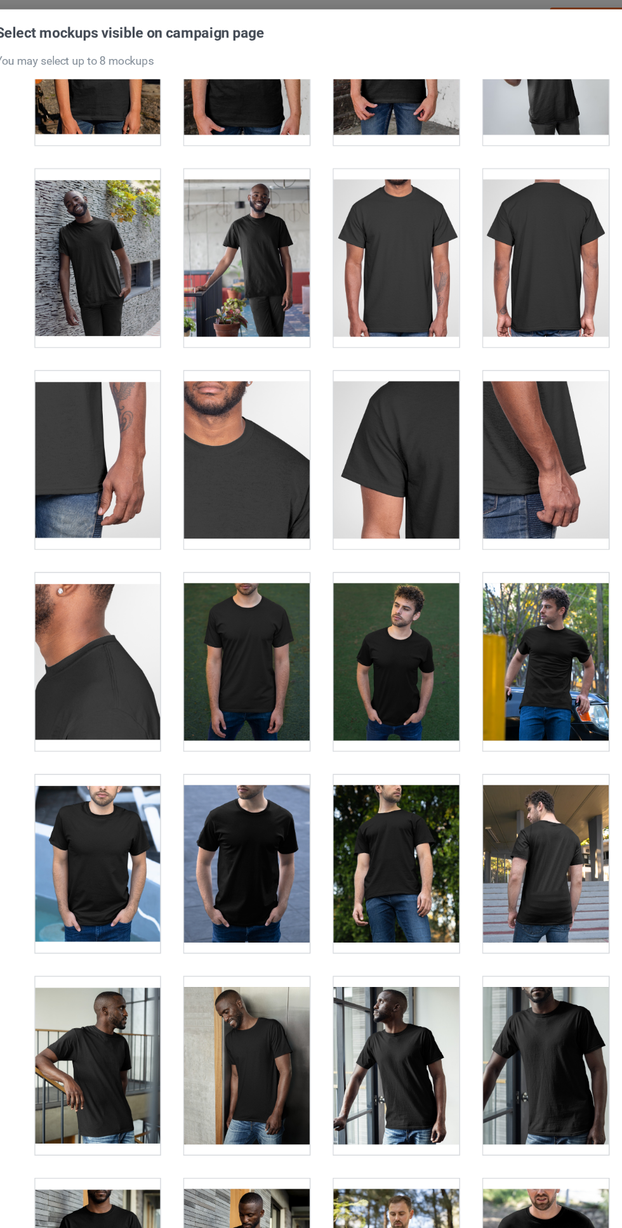
scroll to position [584, 0]
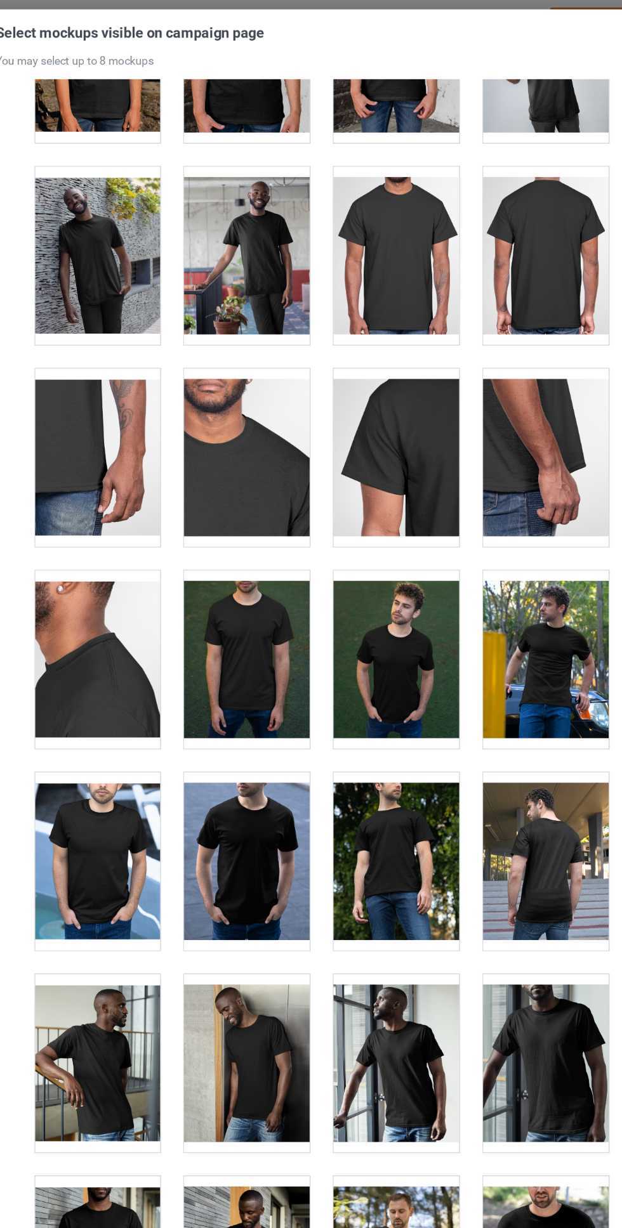
click at [143, 676] on div at bounding box center [132, 689] width 100 height 142
click at [249, 690] on div at bounding box center [251, 689] width 100 height 142
click at [383, 683] on div at bounding box center [370, 689] width 100 height 142
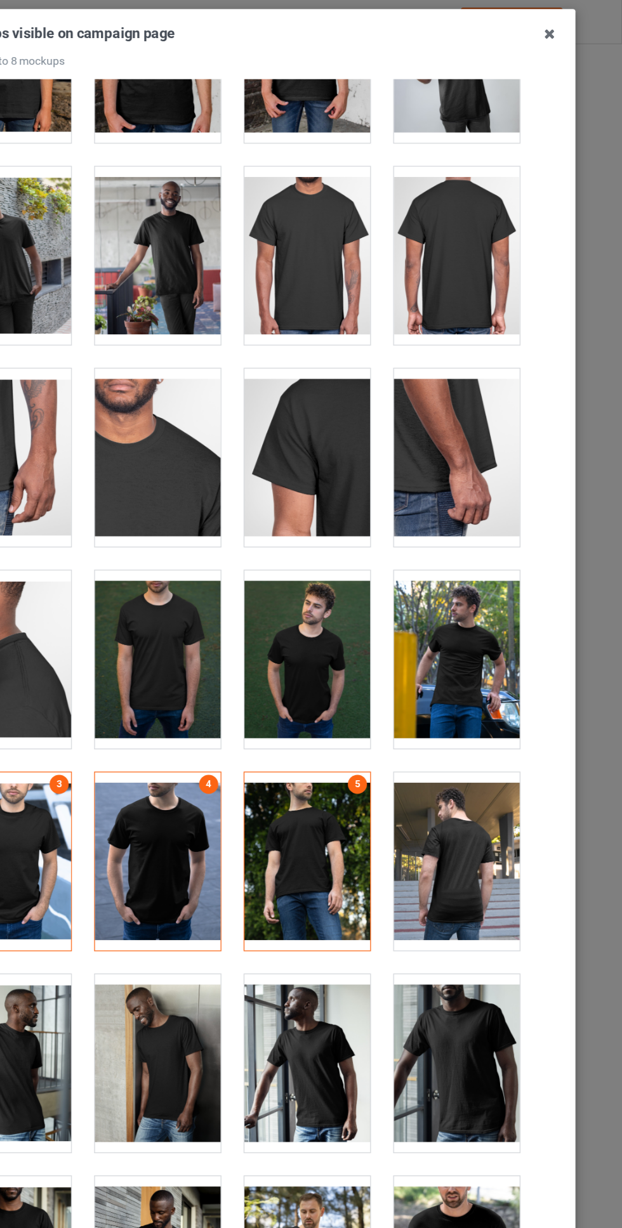
click at [563, 29] on icon at bounding box center [563, 28] width 20 height 20
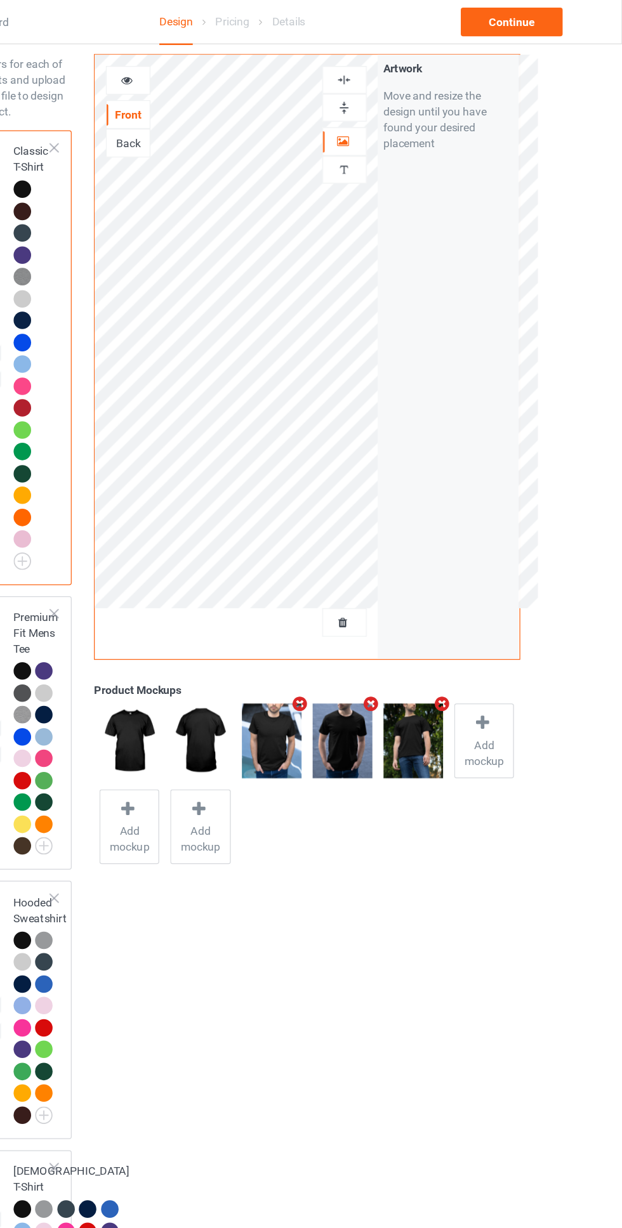
click at [396, 70] on img at bounding box center [400, 65] width 12 height 12
click at [400, 91] on img at bounding box center [400, 87] width 12 height 12
click at [551, 23] on div "Continue" at bounding box center [533, 19] width 81 height 23
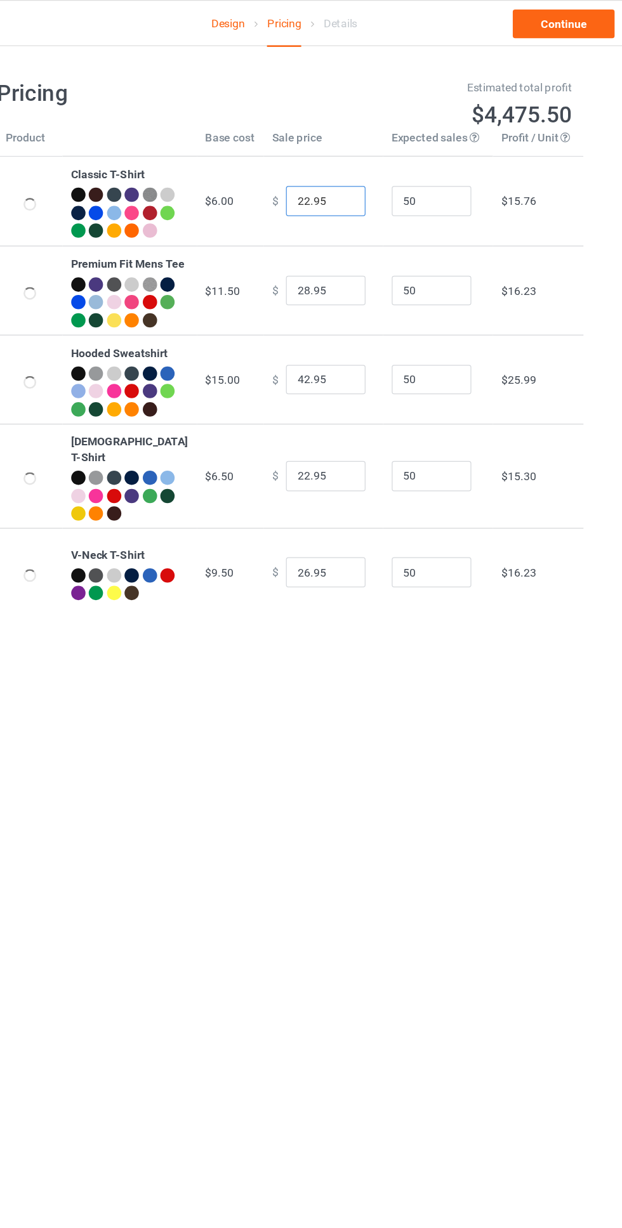
click at [318, 172] on input "22.95" at bounding box center [343, 160] width 63 height 24
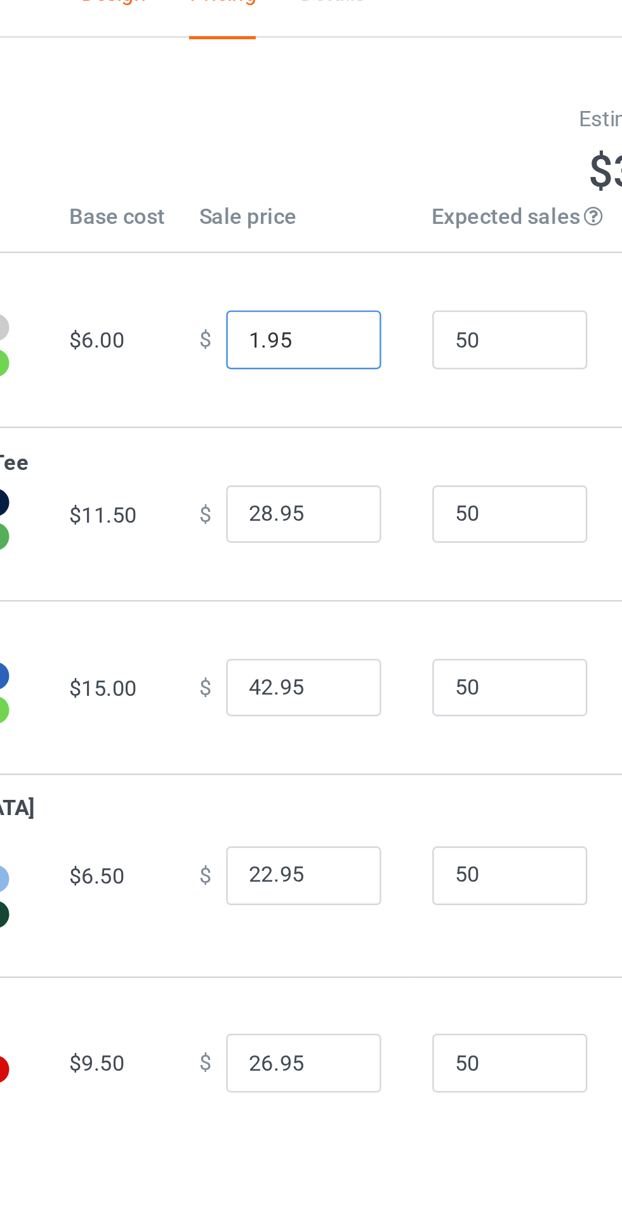
type input "19.95"
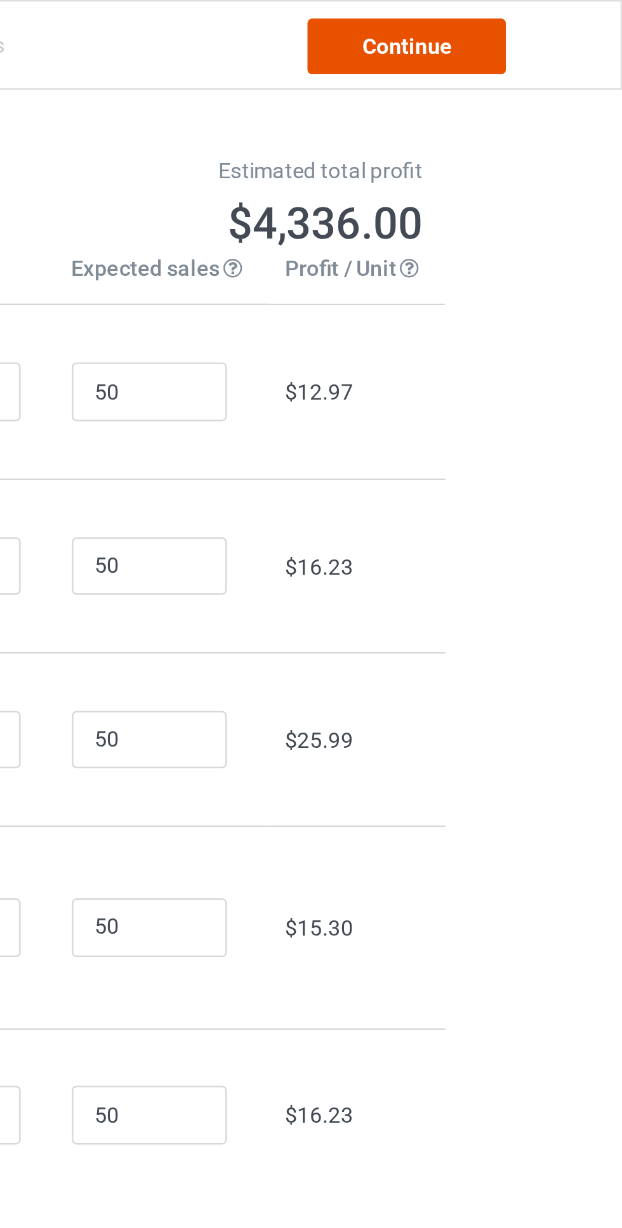
click at [551, 19] on link "Continue" at bounding box center [533, 19] width 81 height 23
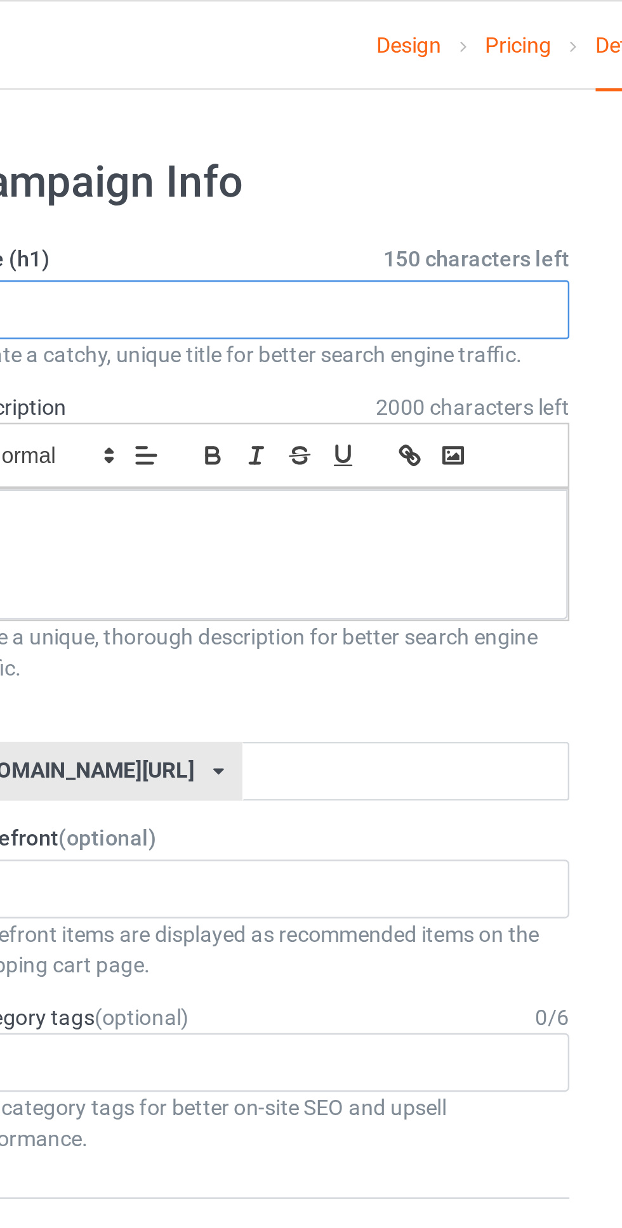
click at [207, 129] on input "text" at bounding box center [207, 127] width 250 height 24
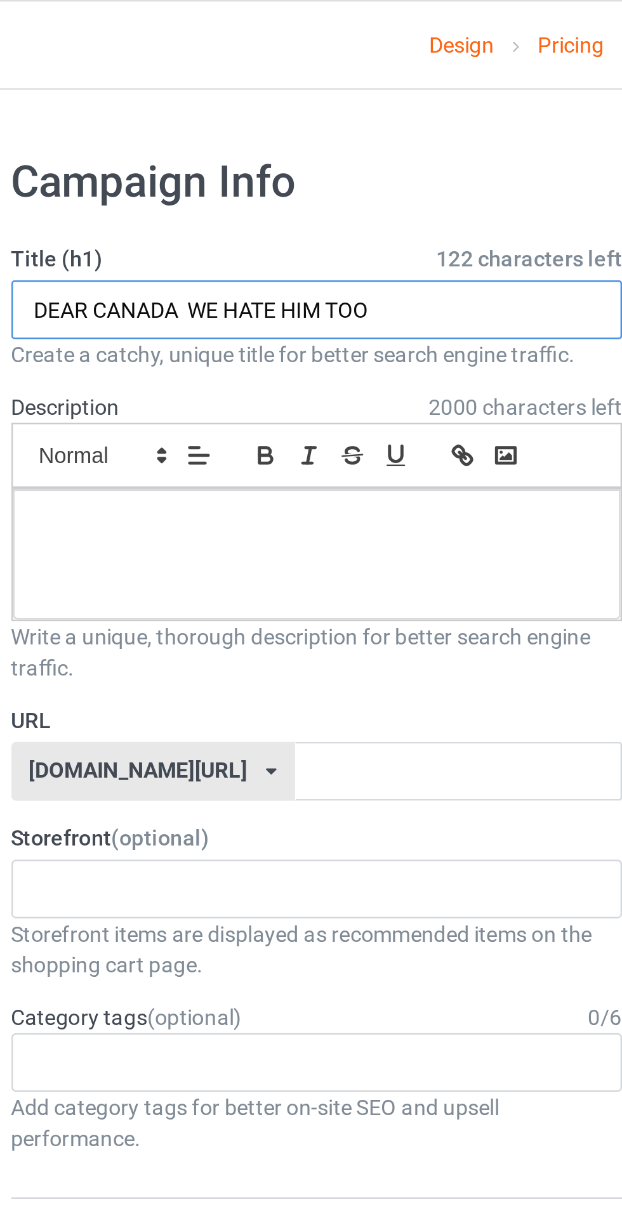
click at [153, 129] on input "DEAR CANADA WE HATE HIM TOO" at bounding box center [207, 127] width 250 height 24
type input "DEAR CANADA WE HATE HIM TOO"
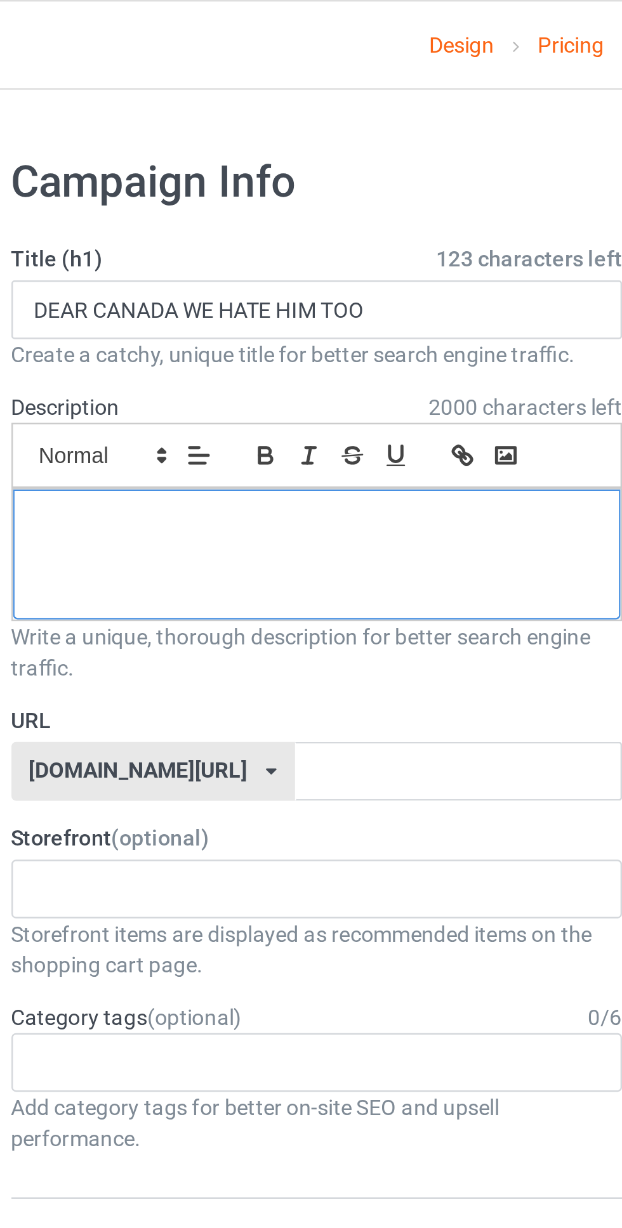
click at [190, 220] on div at bounding box center [206, 226] width 249 height 53
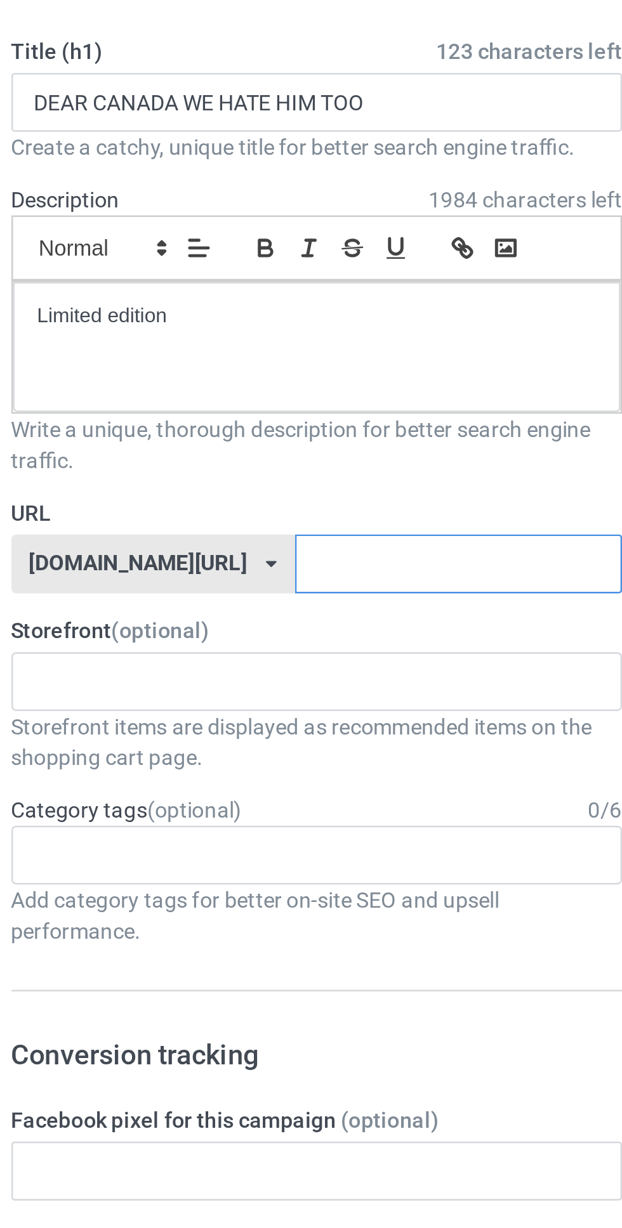
click at [262, 313] on input "text" at bounding box center [265, 316] width 134 height 24
type input "Ksx283p"
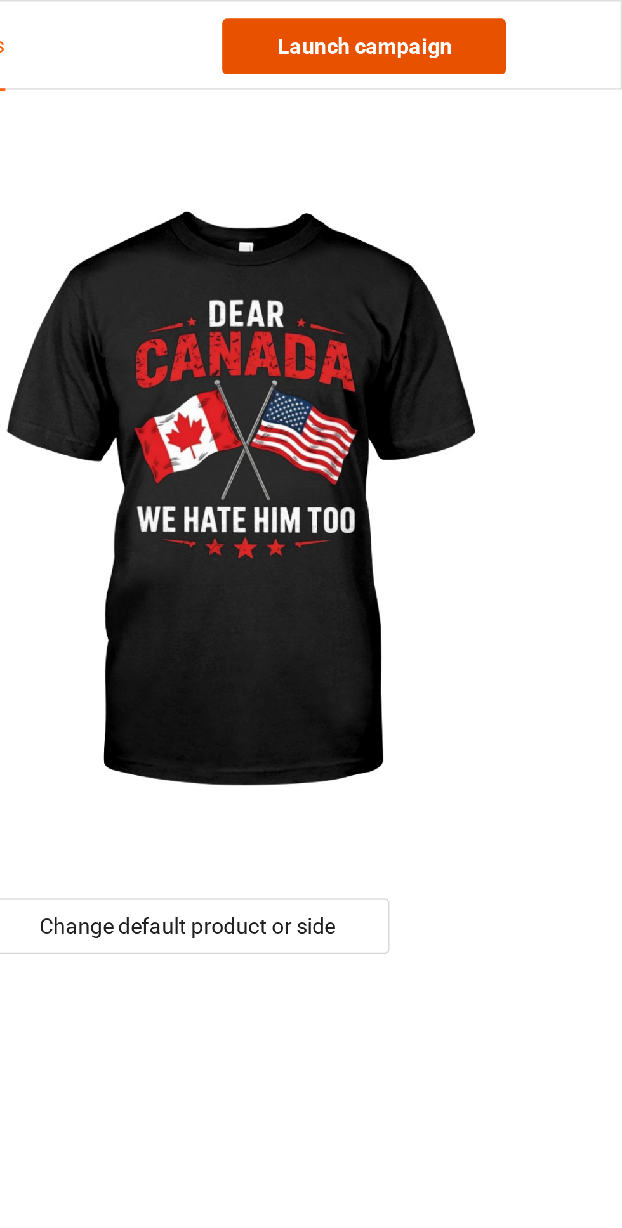
click at [534, 15] on link "Launch campaign" at bounding box center [516, 19] width 116 height 23
